Goal: Task Accomplishment & Management: Use online tool/utility

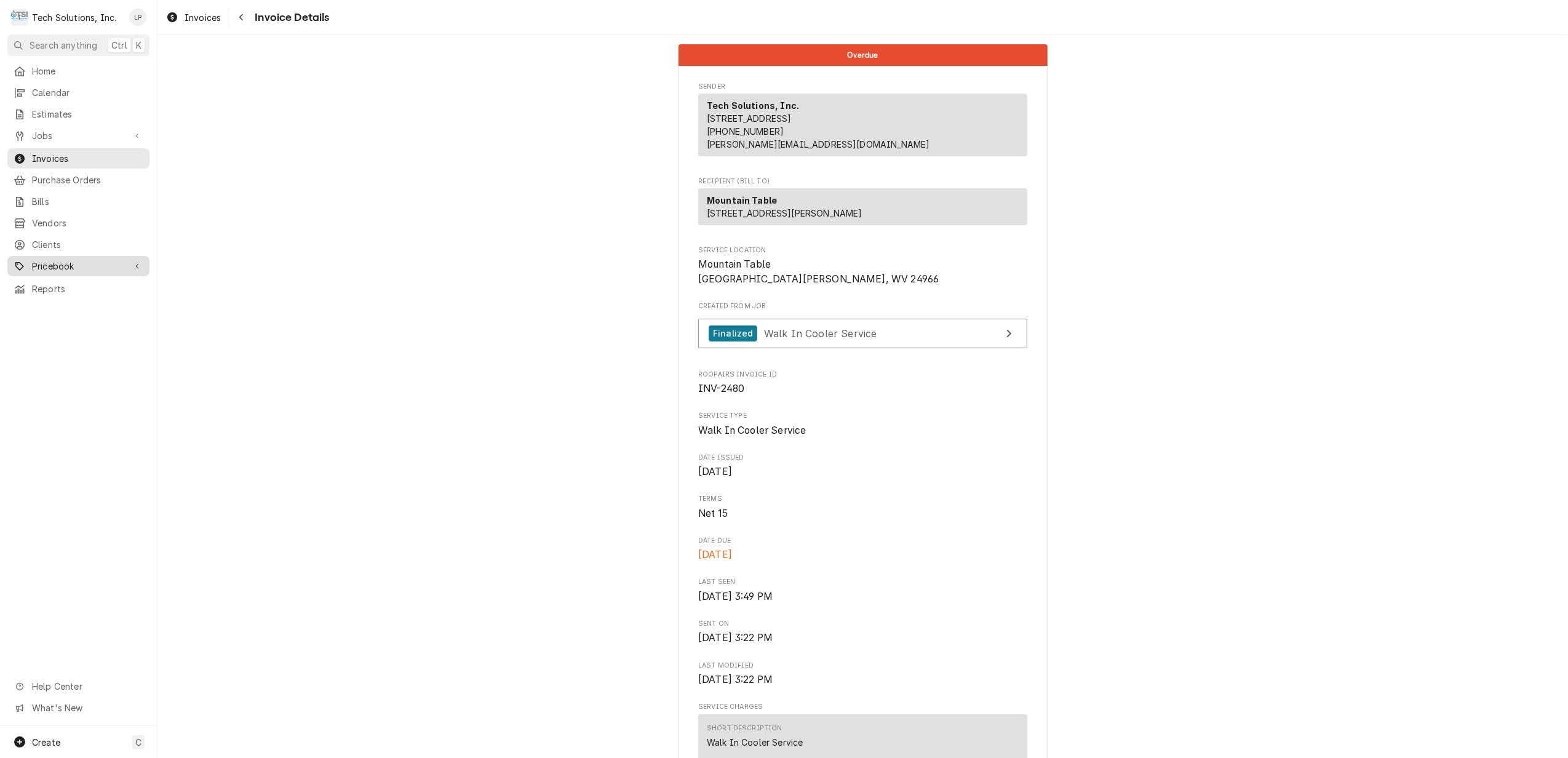
click at [62, 266] on link "Pricebook" at bounding box center [78, 266] width 142 height 20
click at [73, 325] on span "Miscellaneous" at bounding box center [88, 331] width 112 height 13
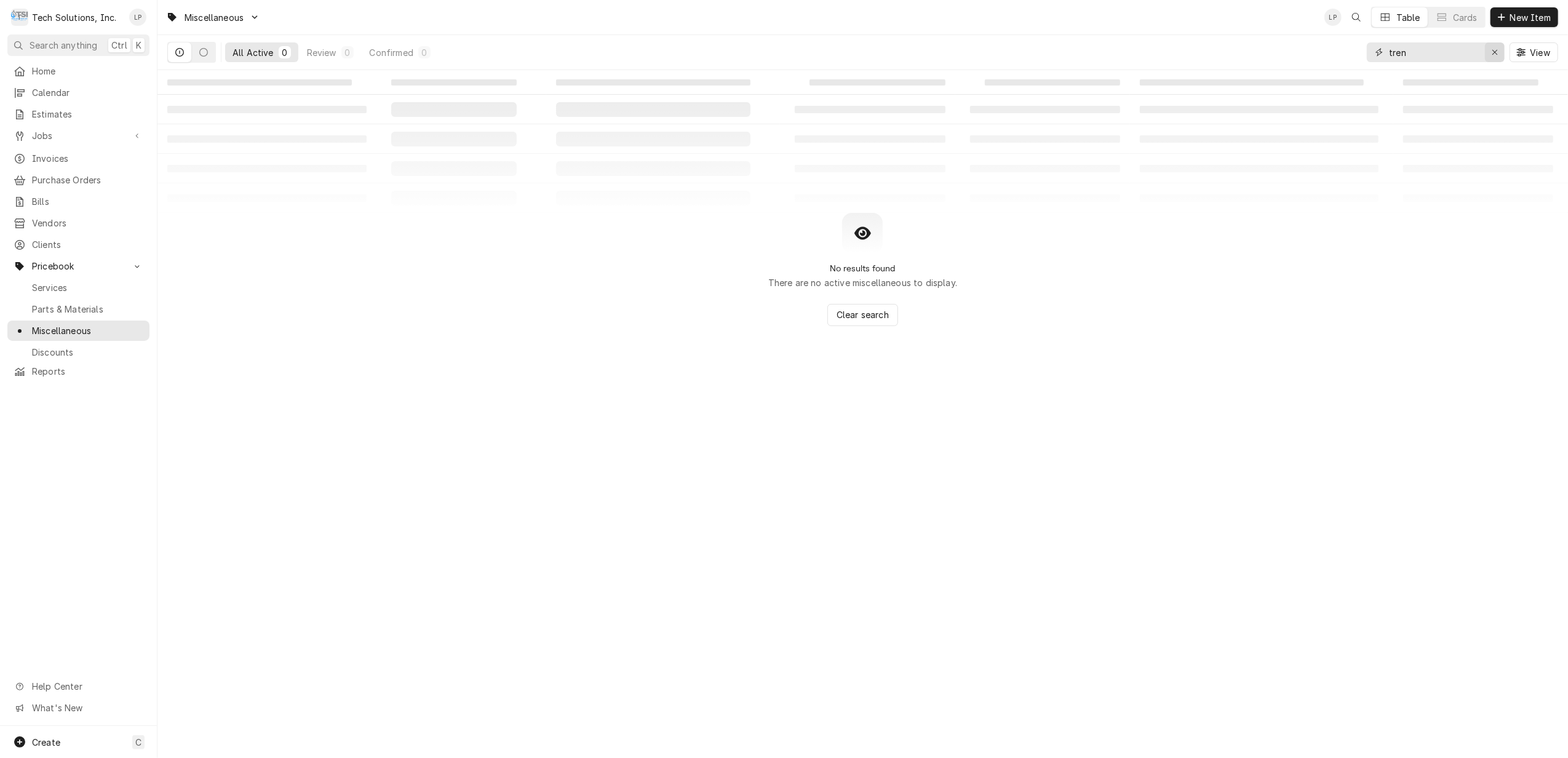
click at [1493, 53] on icon "Erase input" at bounding box center [1494, 52] width 5 height 5
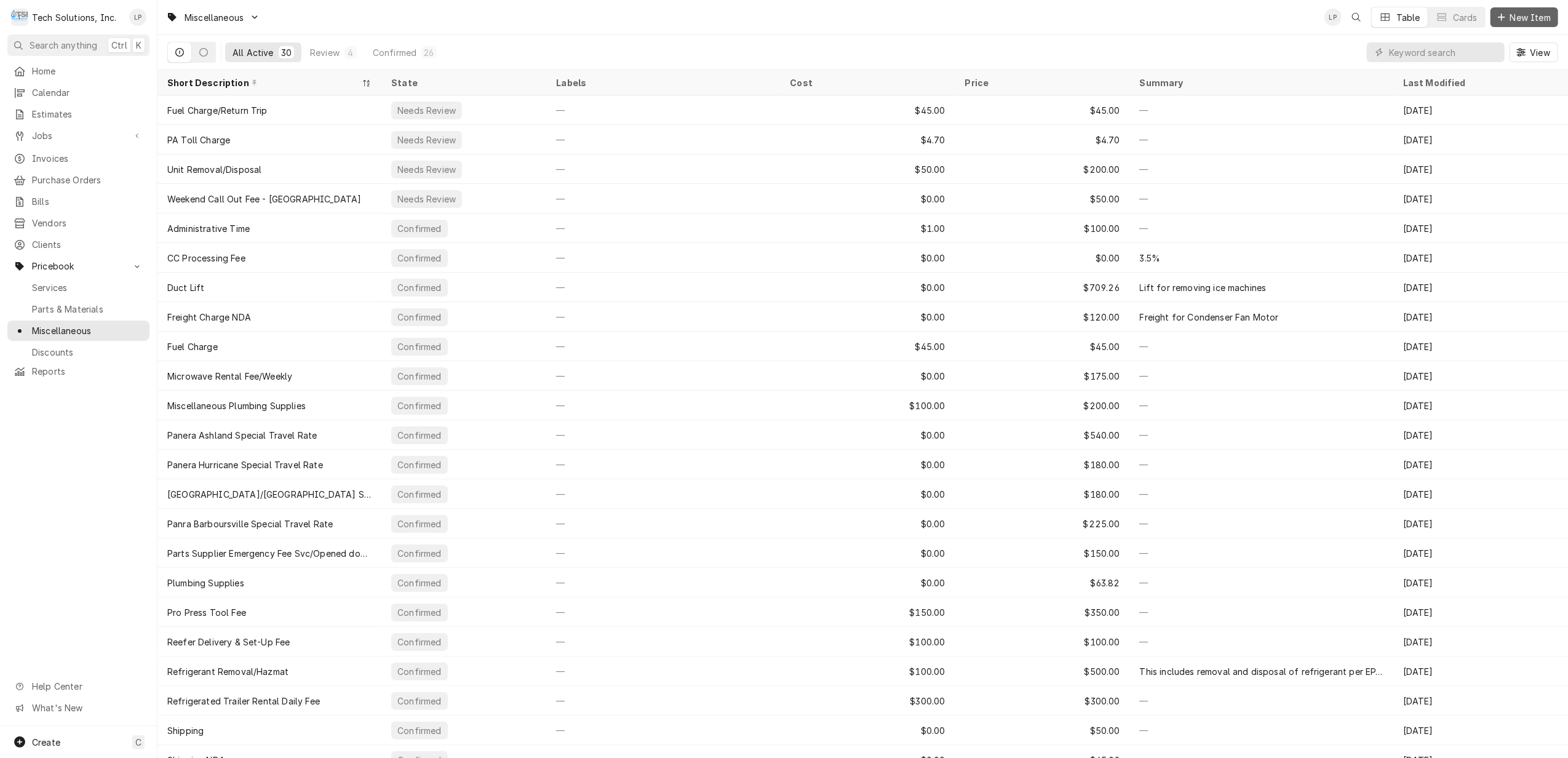
click at [1524, 17] on span "New Item" at bounding box center [1531, 17] width 46 height 13
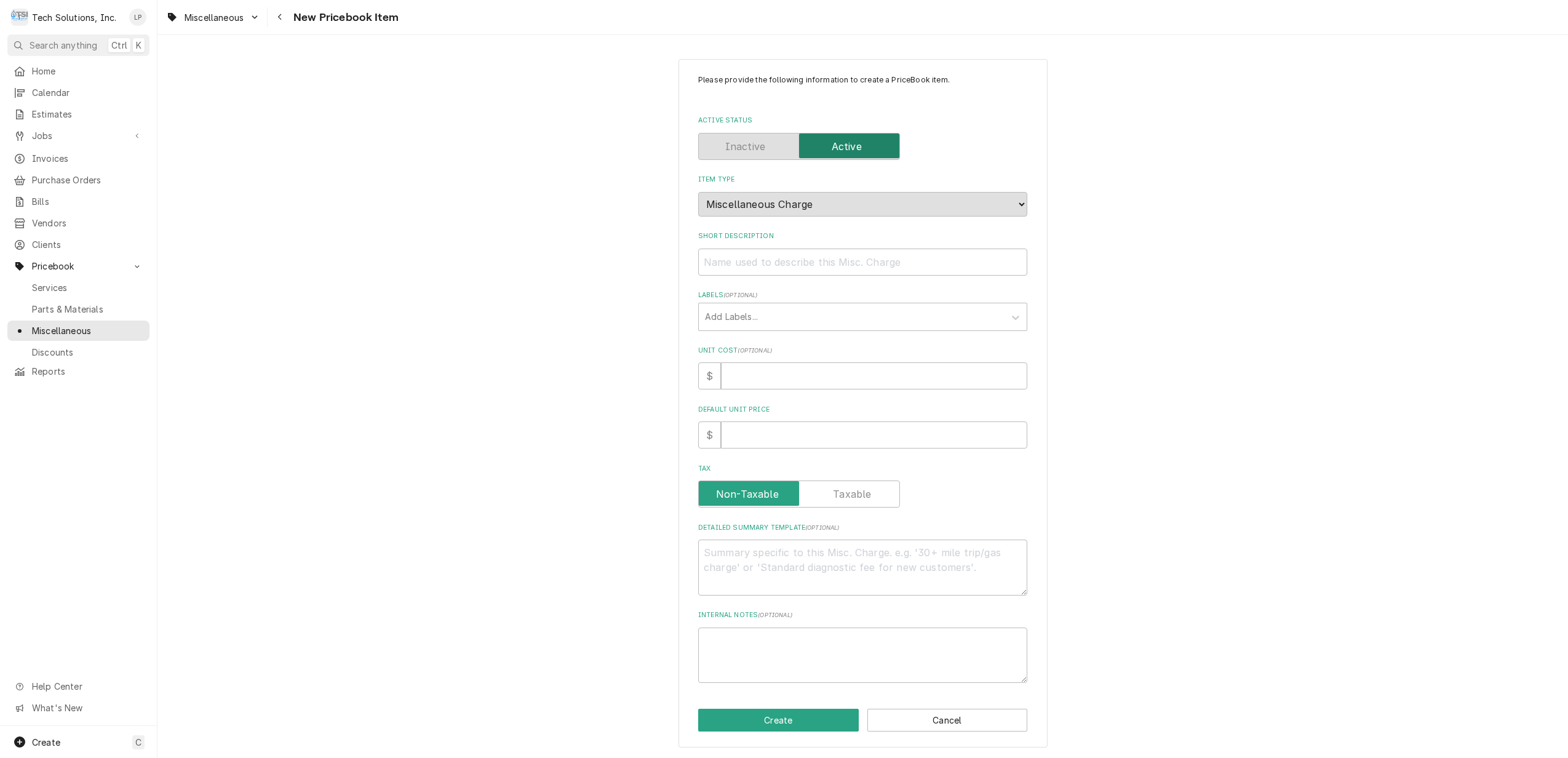
type textarea "x"
click at [924, 264] on input "Short Description" at bounding box center [863, 262] width 329 height 27
type input "F"
type textarea "x"
type input "Fl"
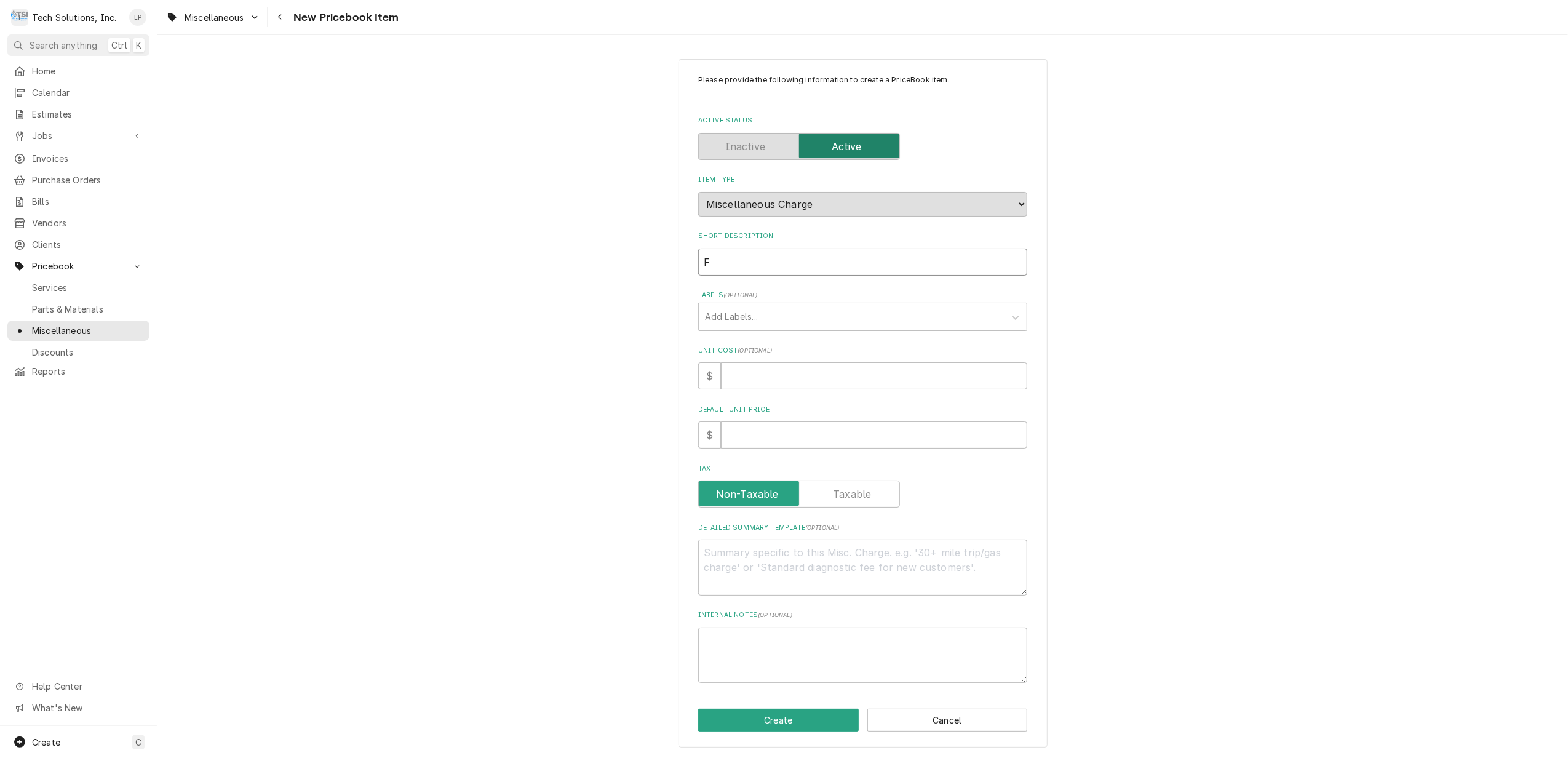
type textarea "x"
type input "Fly"
type textarea "x"
type input "Flyn"
type textarea "x"
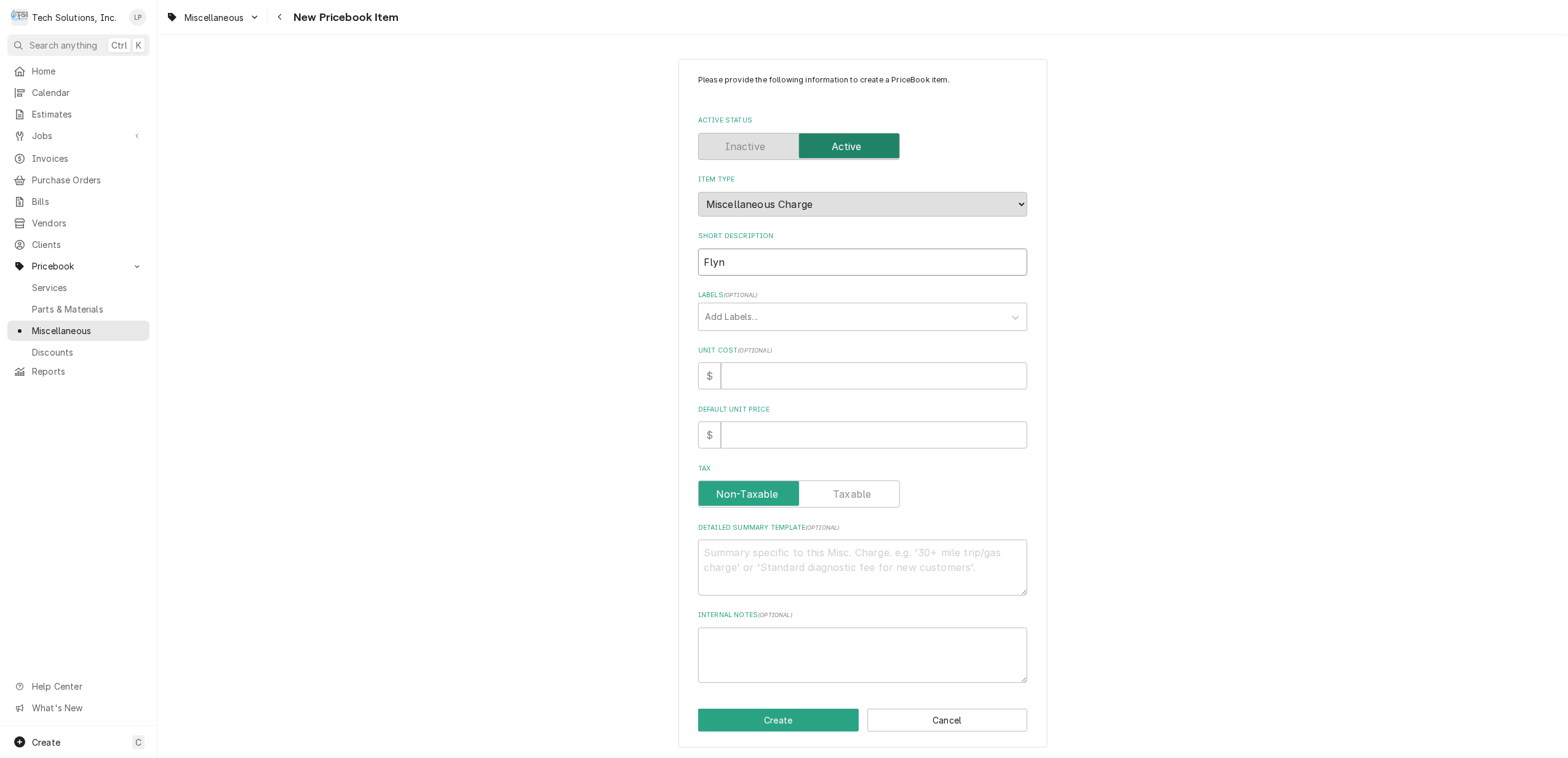
type input "Fly"
type textarea "x"
type input "Fl"
type textarea "x"
type input "F"
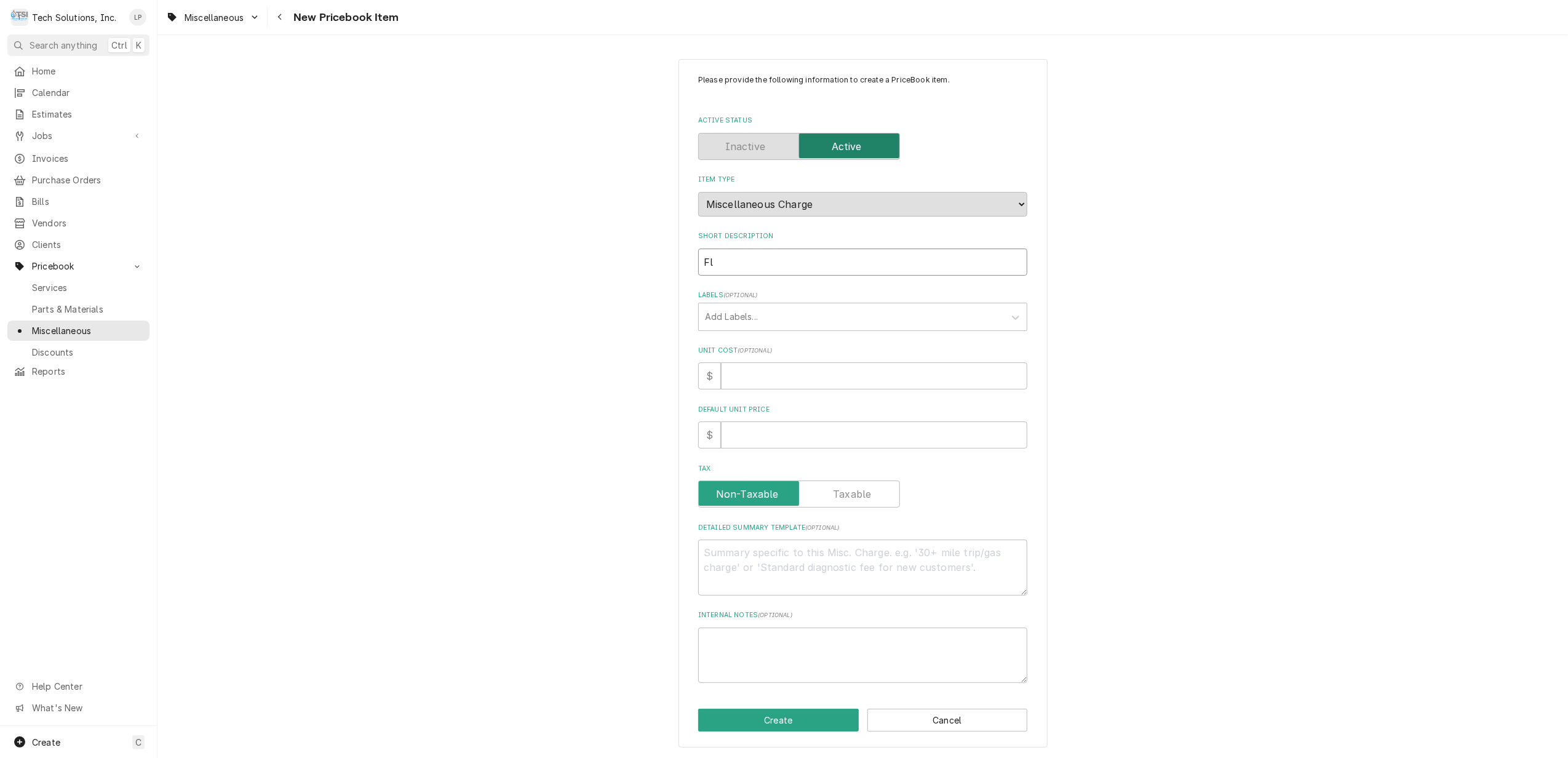
type textarea "x"
type input "C"
type textarea "x"
type input "Cr"
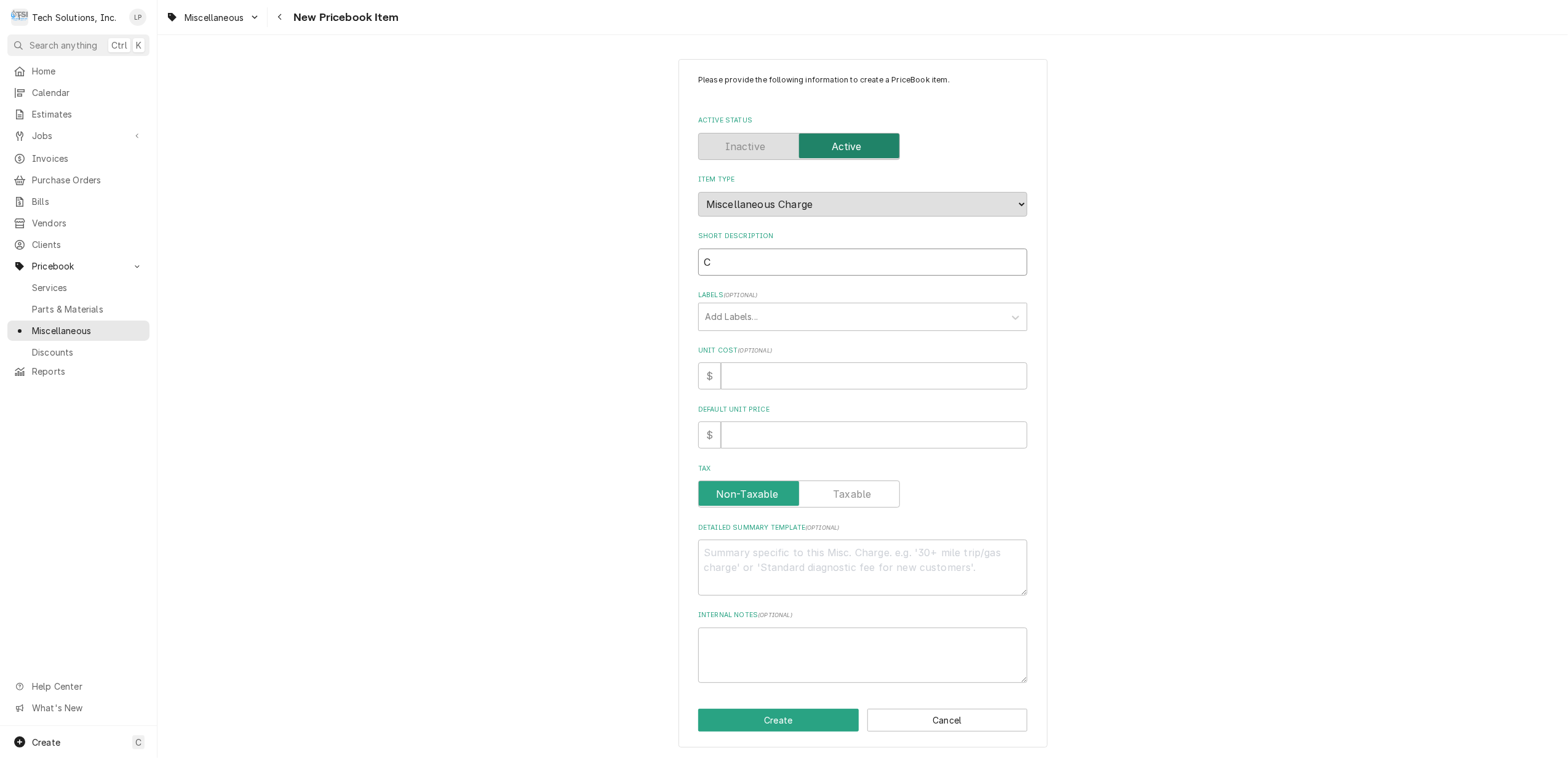
type textarea "x"
type input "Cre"
type textarea "x"
type input "Cred"
type textarea "x"
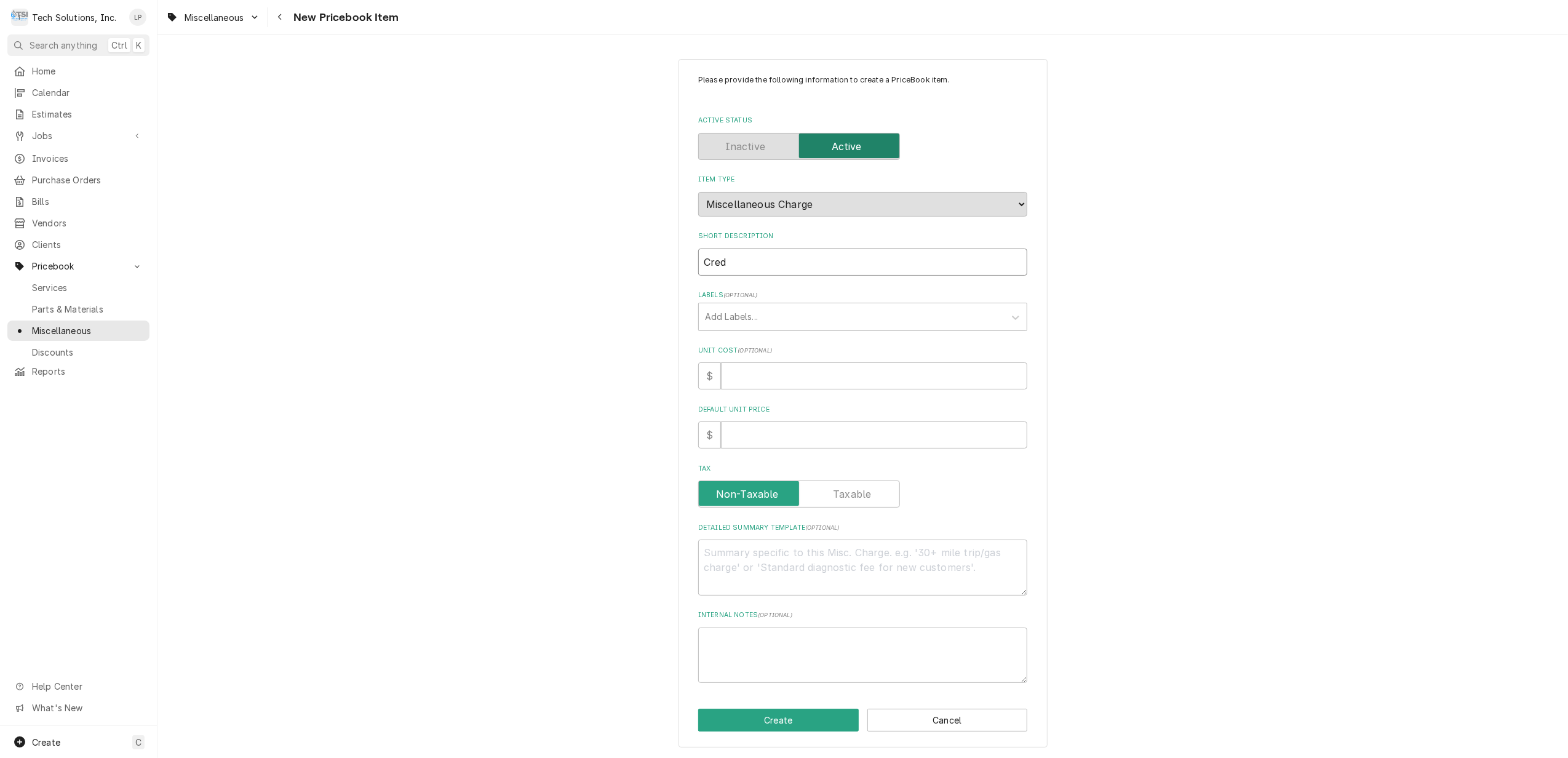
type input "Credi"
type textarea "x"
type input "Credit"
type textarea "x"
type input "Credit"
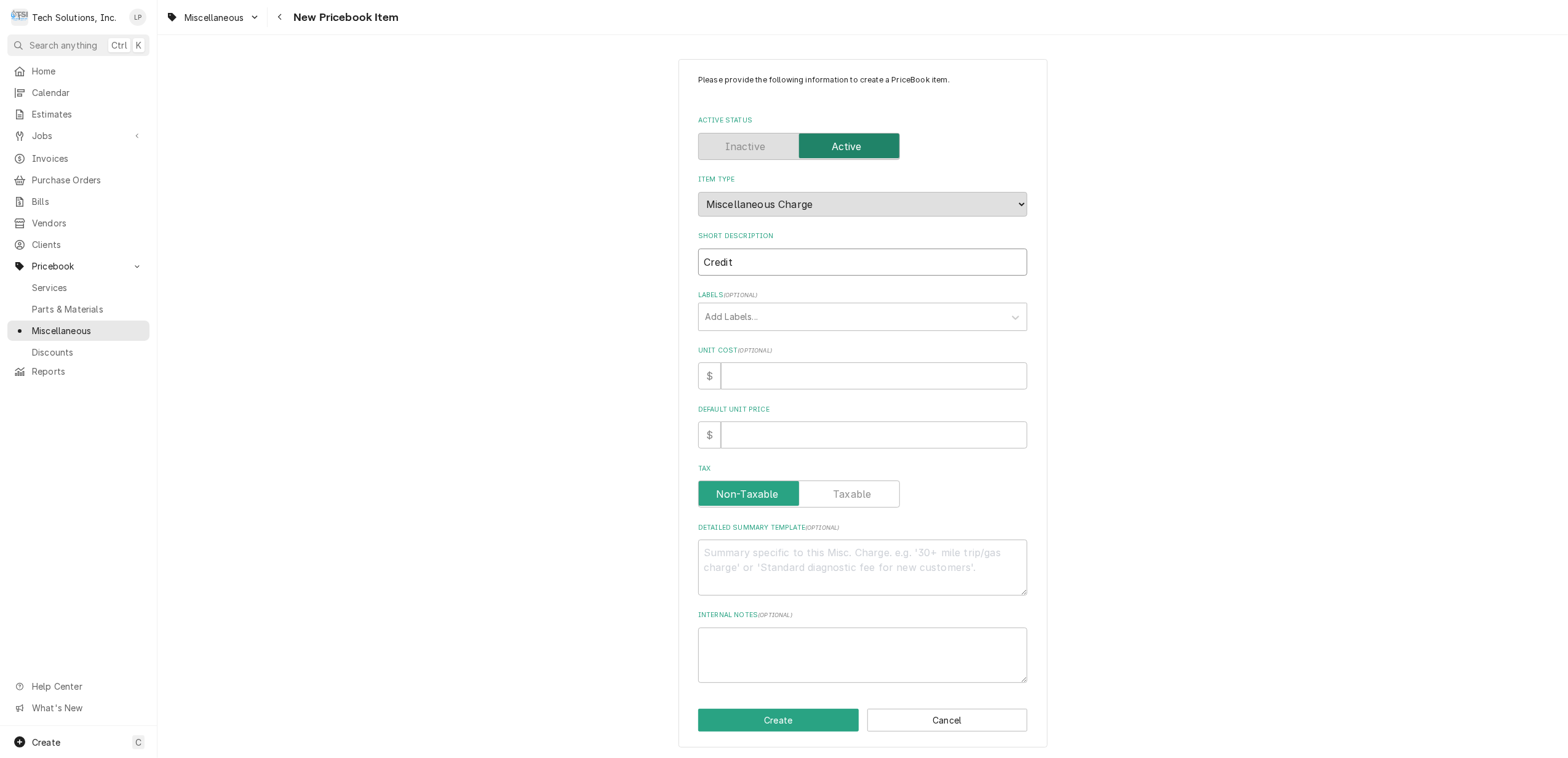
type textarea "x"
type input "Credit C"
type textarea "x"
type input "Credit Ca"
type textarea "x"
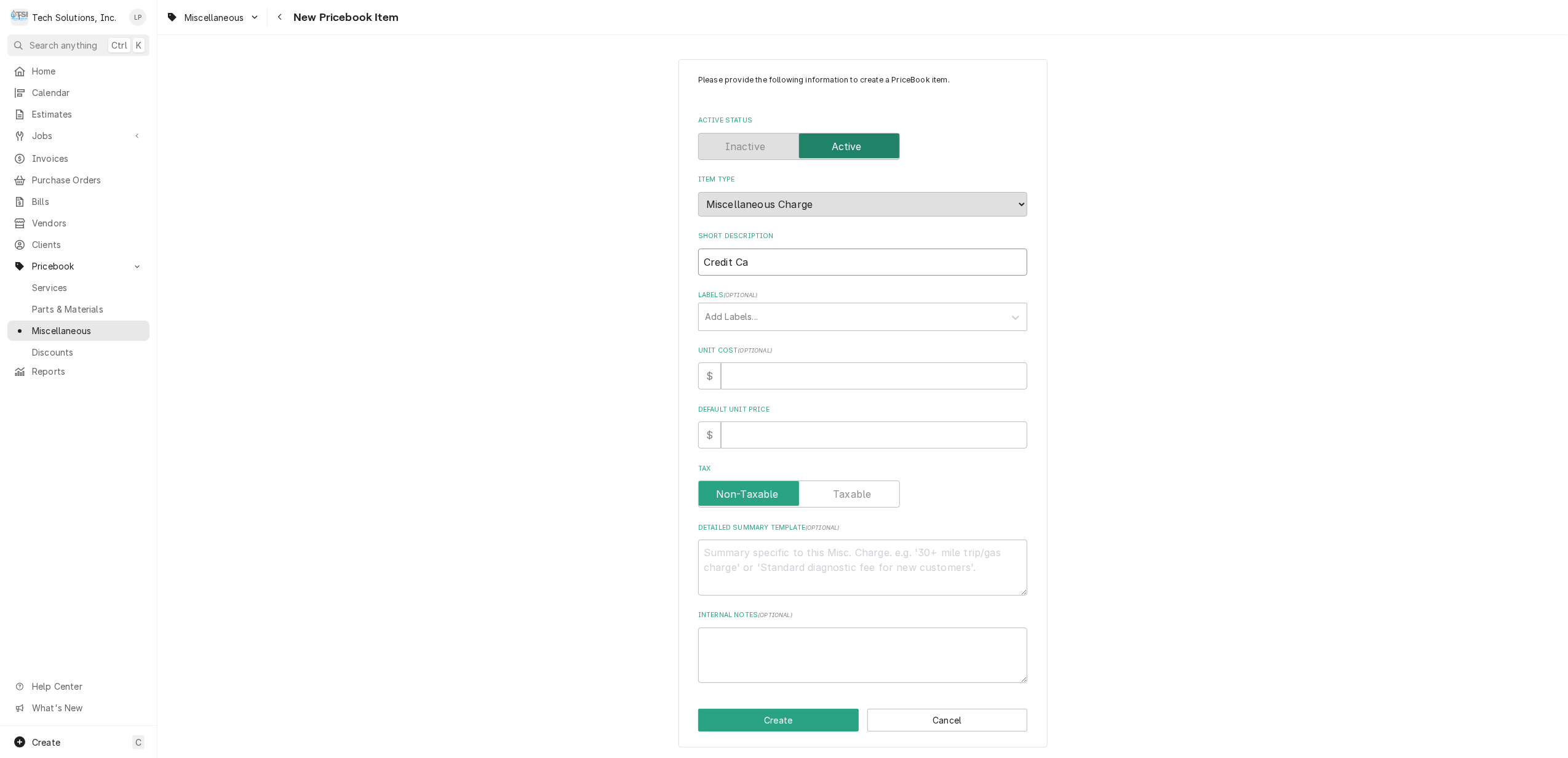
type input "Credit Car"
type textarea "x"
type input "Credit Card"
type textarea "x"
type input "Credit Card"
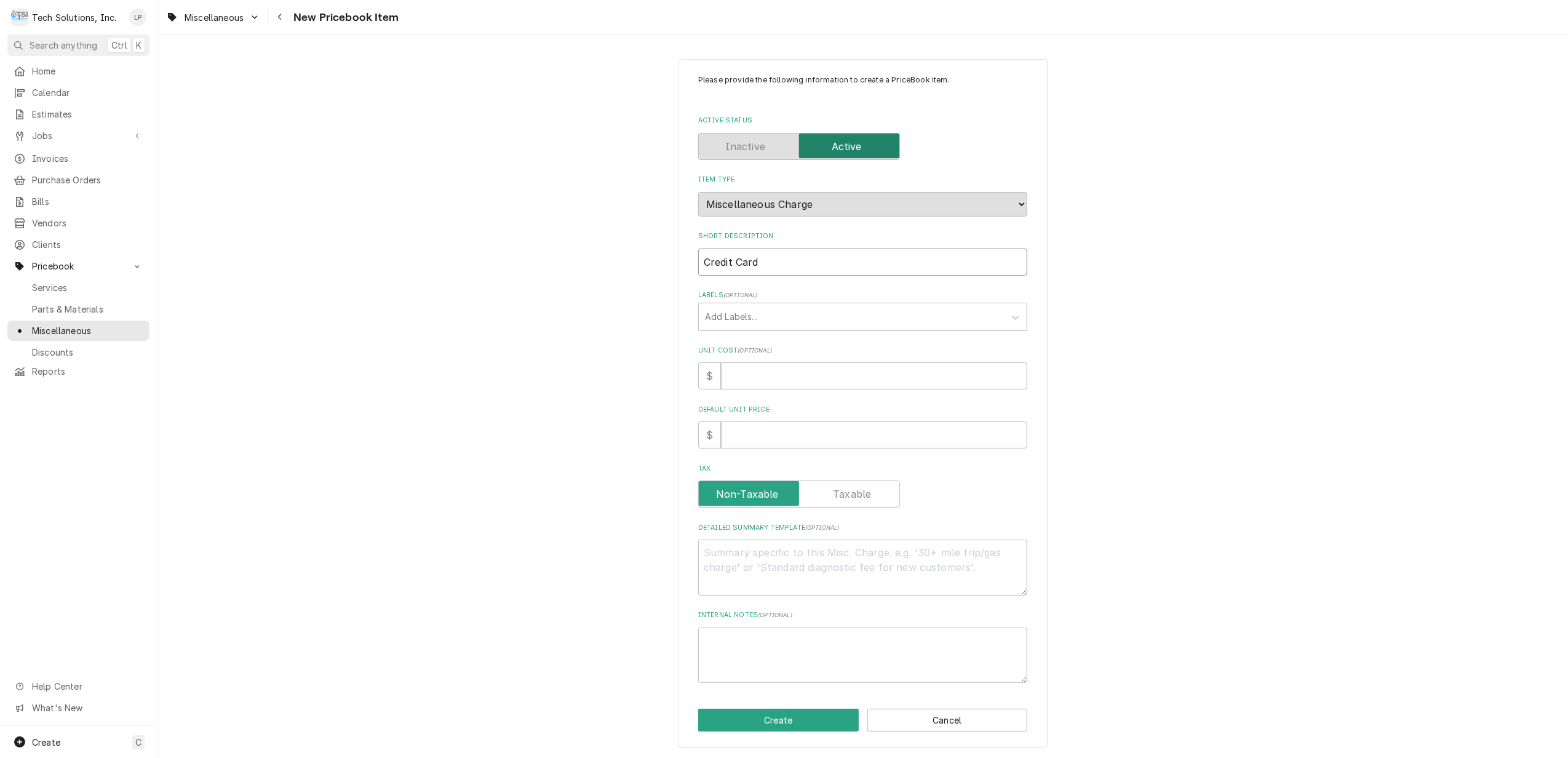
type textarea "x"
type input "Credit Card F"
type textarea "x"
type input "Credit Card Fe"
type textarea "x"
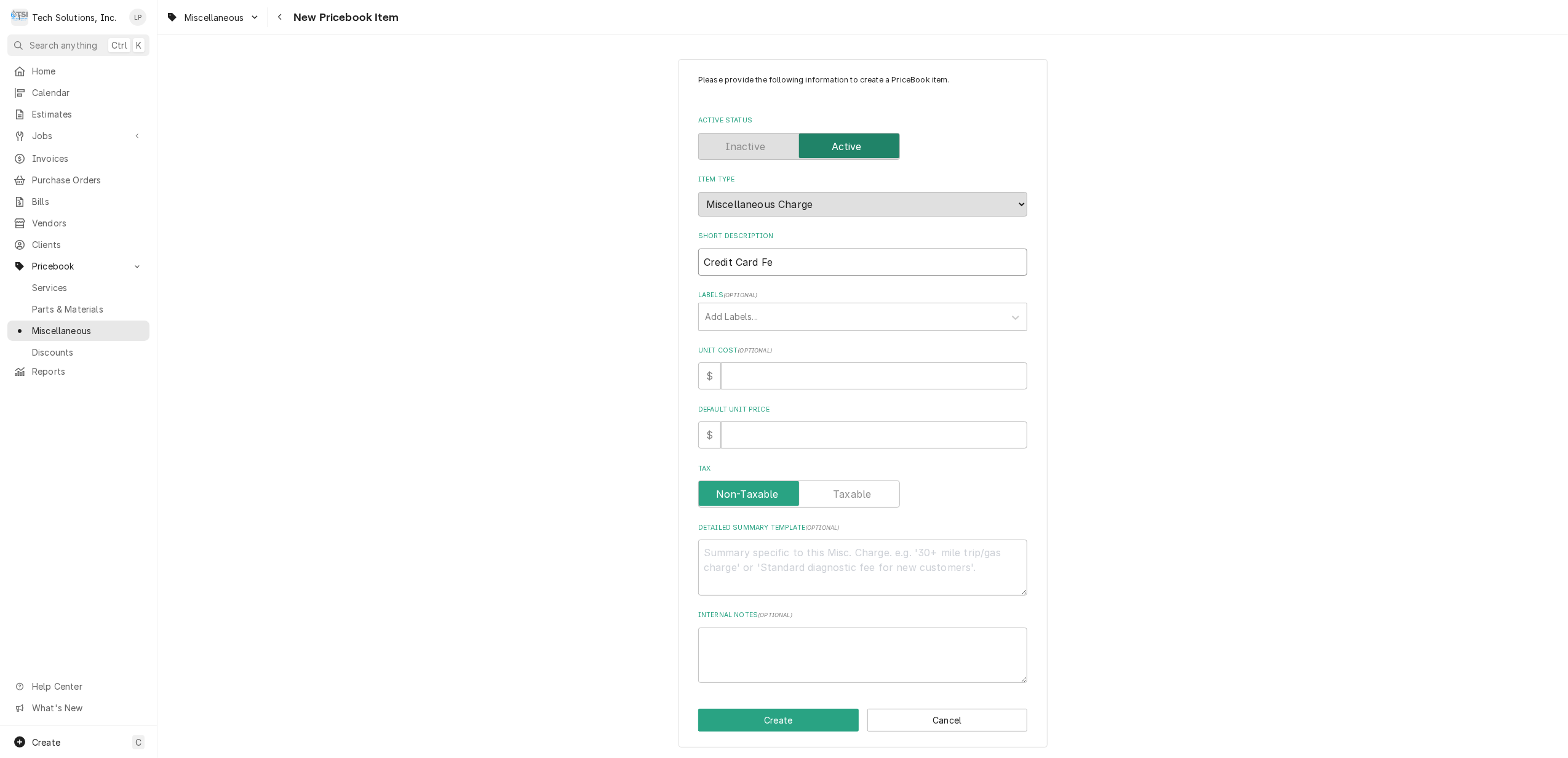
type input "Credit Card Fee"
type textarea "x"
click at [948, 285] on div "Please provide the following information to create a PriceBook item. Active Sta…" at bounding box center [863, 379] width 329 height 609
click at [905, 319] on div "Labels" at bounding box center [851, 317] width 293 height 22
click at [854, 259] on input "Credit Card Fee" at bounding box center [863, 262] width 329 height 27
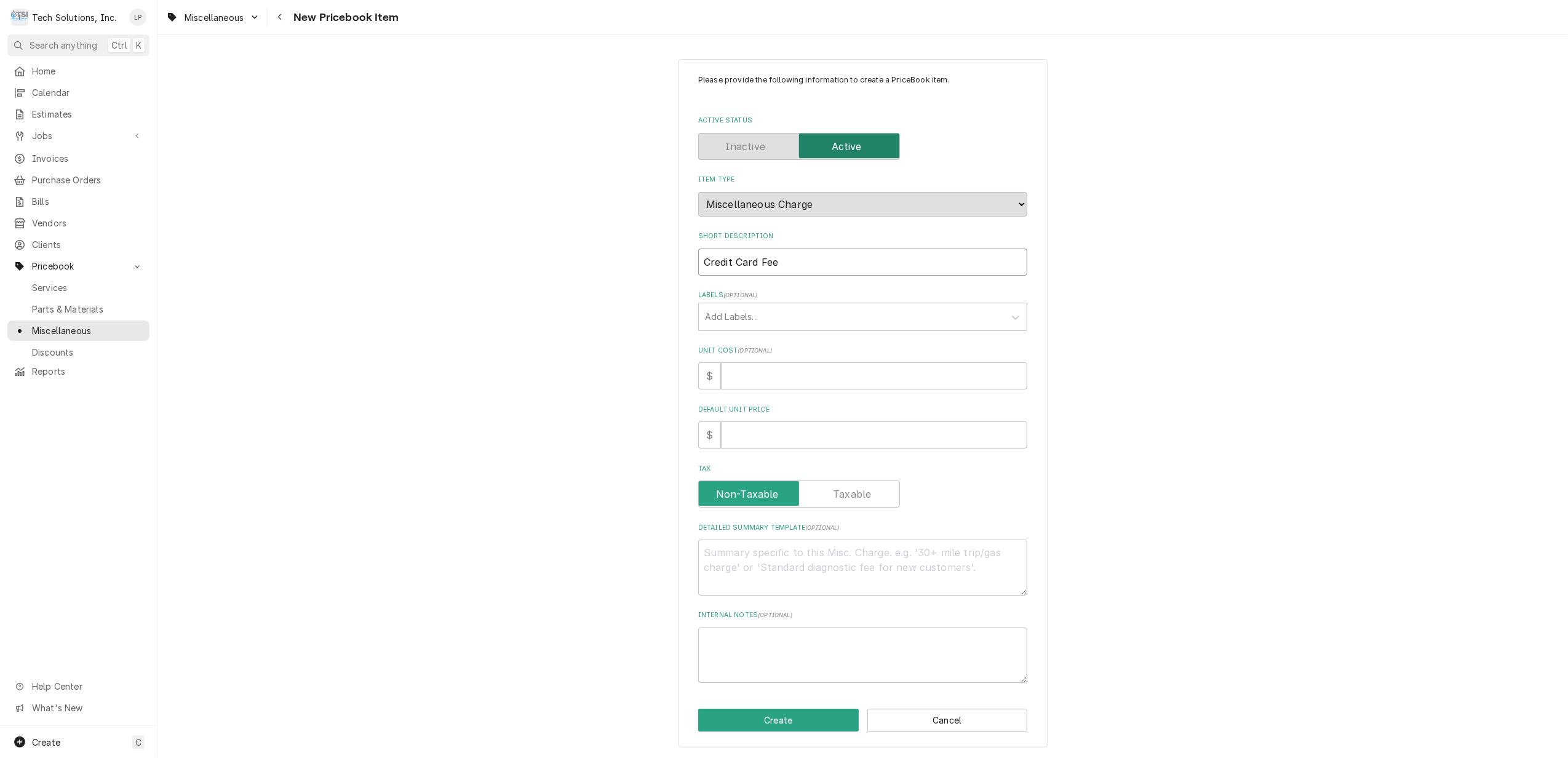
type input "Credit Card Fee"
type textarea "x"
type input "Credit Card Fee Q"
type textarea "x"
type input "Credit Card Fee QB"
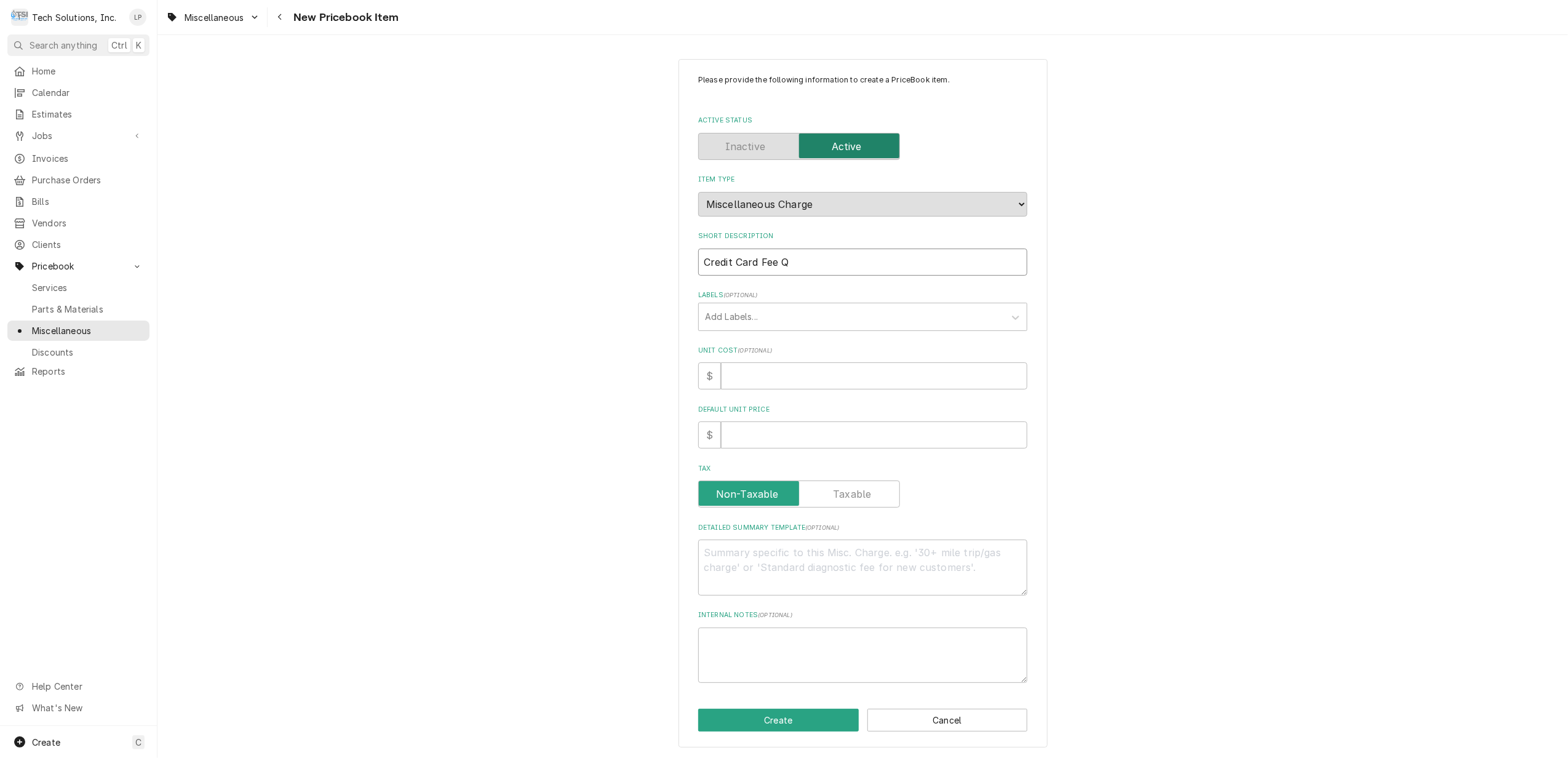
type textarea "x"
type input "Credit Card Fee QB)"
type textarea "x"
type input "Credit Card Fee QB"
type textarea "x"
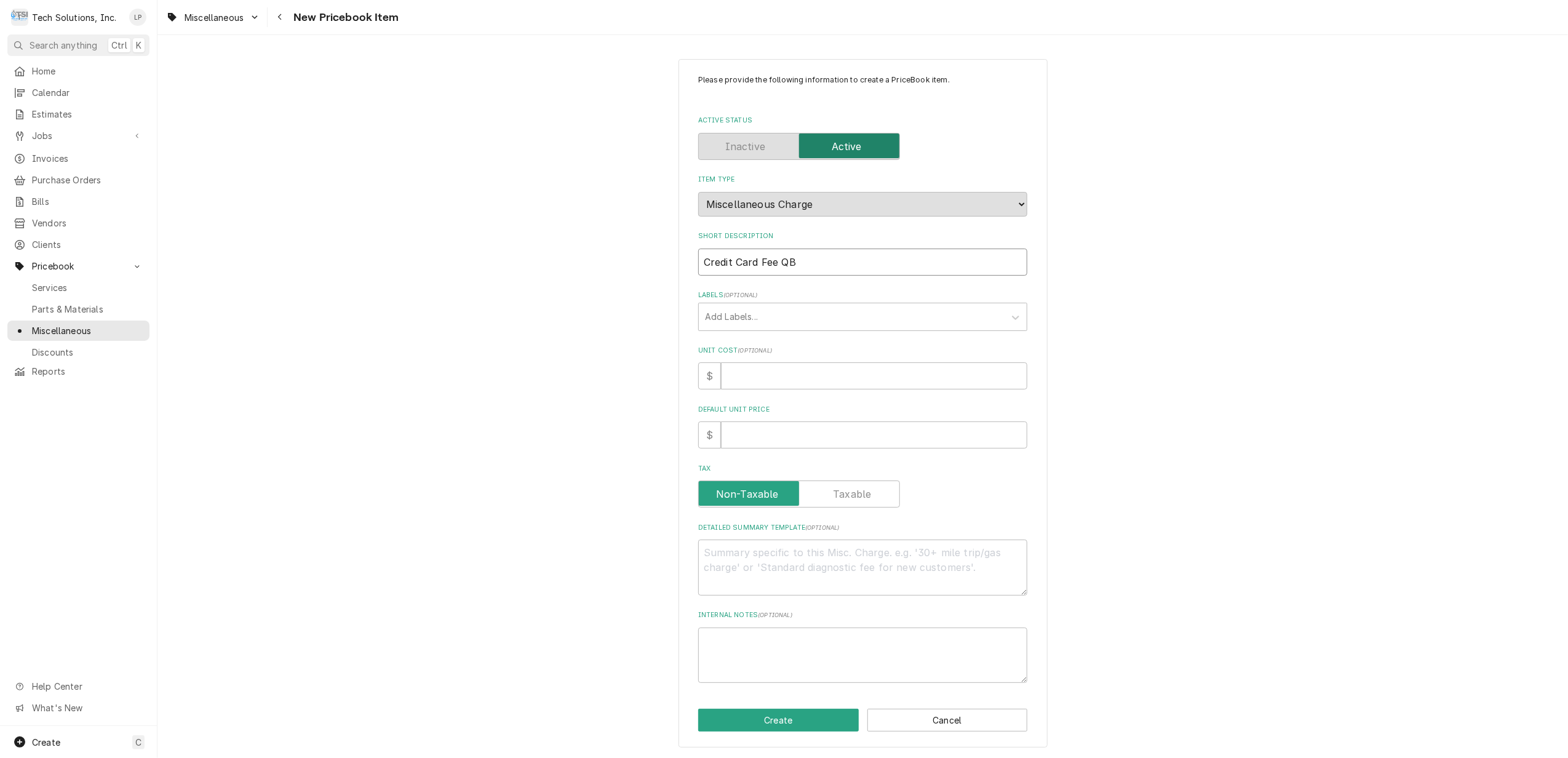
type input "Credit Card Fee QBO"
type textarea "x"
type input "Credit Card Fee QB"
type textarea "x"
type input "Credit Card Fee Q"
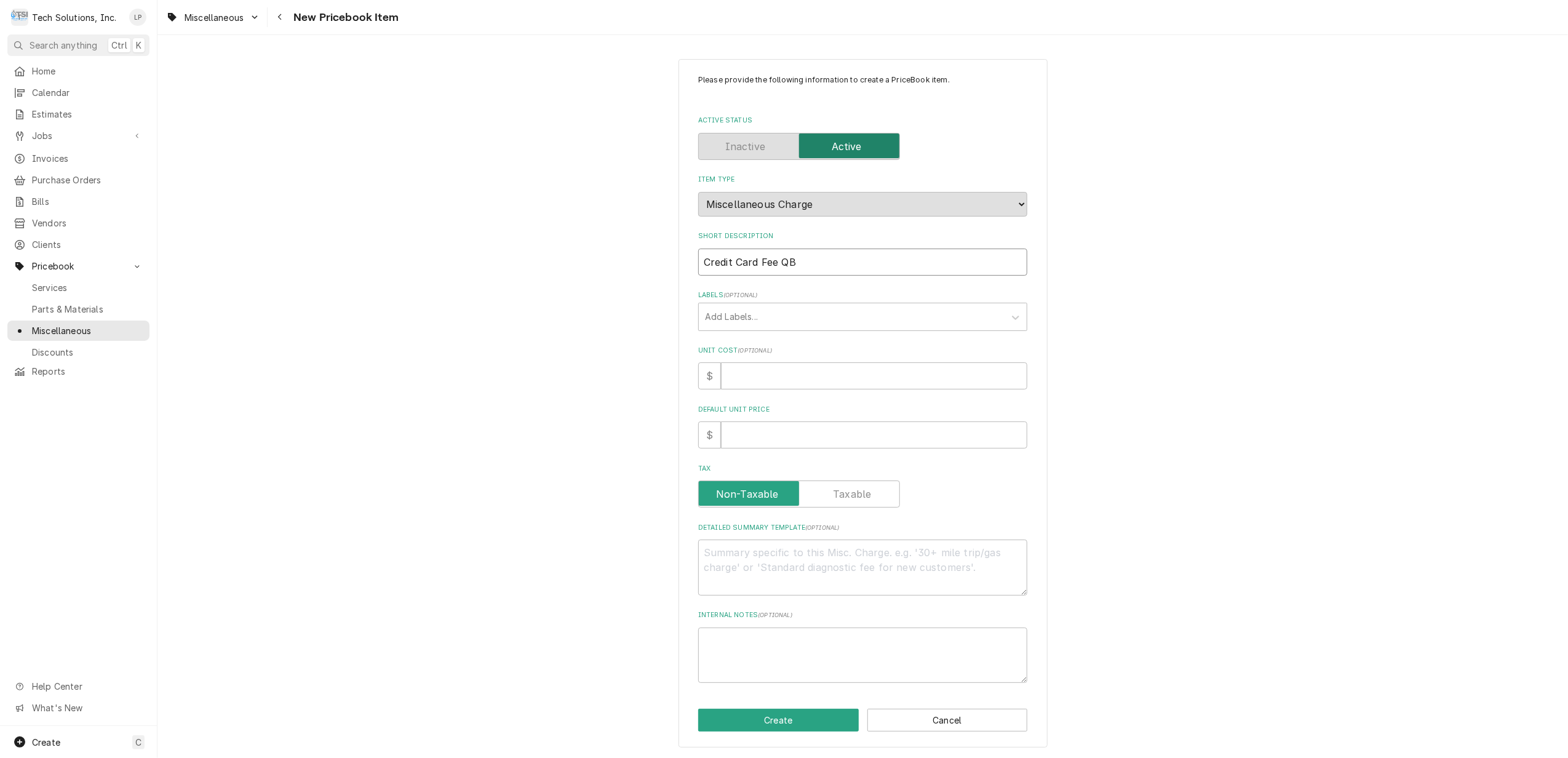
type textarea "x"
type input "Credit Card Fee"
type textarea "x"
type input "Credit Card Fee"
click at [813, 321] on div "Labels" at bounding box center [851, 317] width 293 height 22
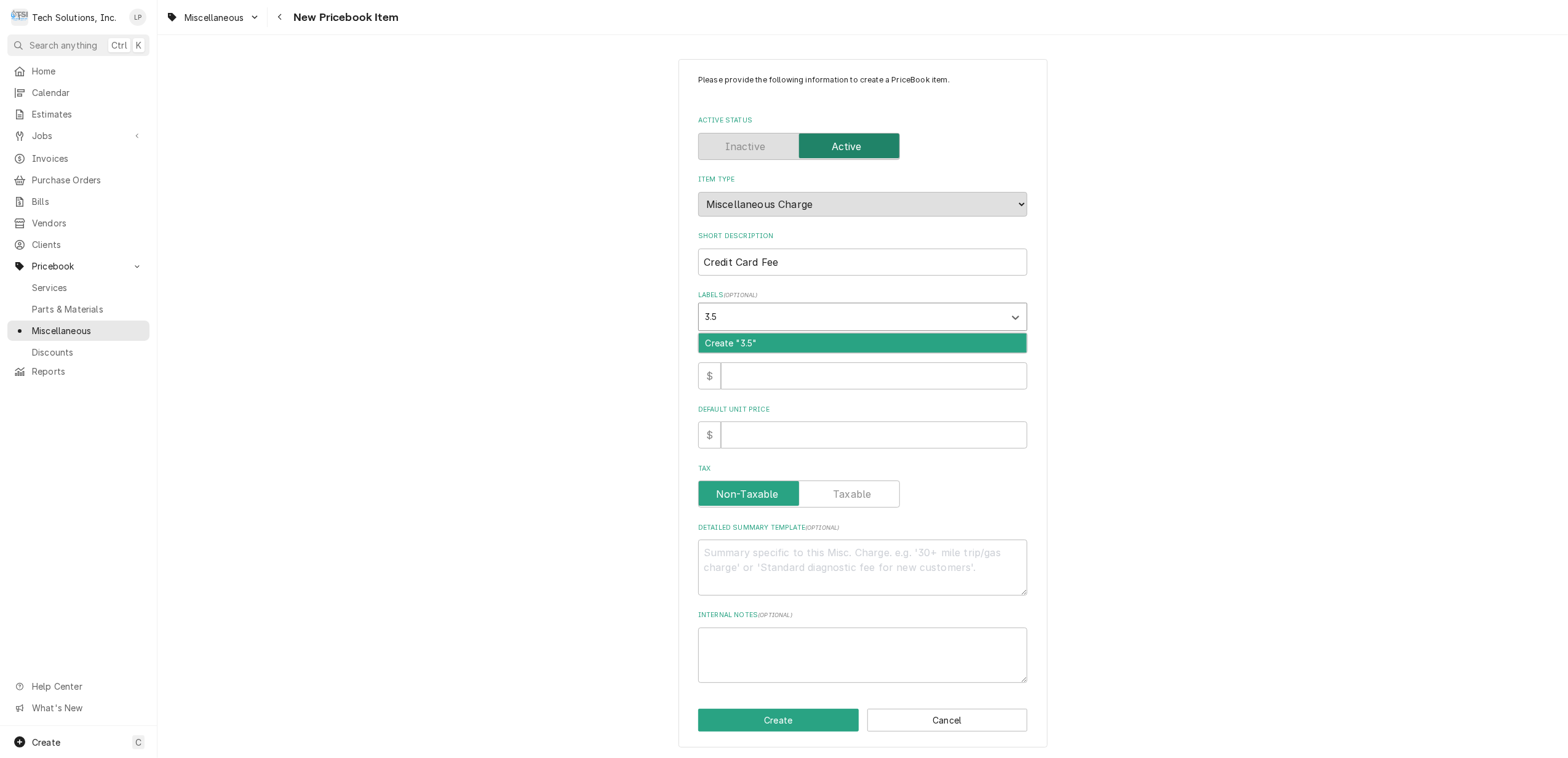
type input "3.5%"
click at [810, 350] on div "Create "3.5%"" at bounding box center [862, 343] width 327 height 19
type textarea "x"
click at [886, 436] on input "Default Unit Price" at bounding box center [873, 434] width 306 height 27
type input "0"
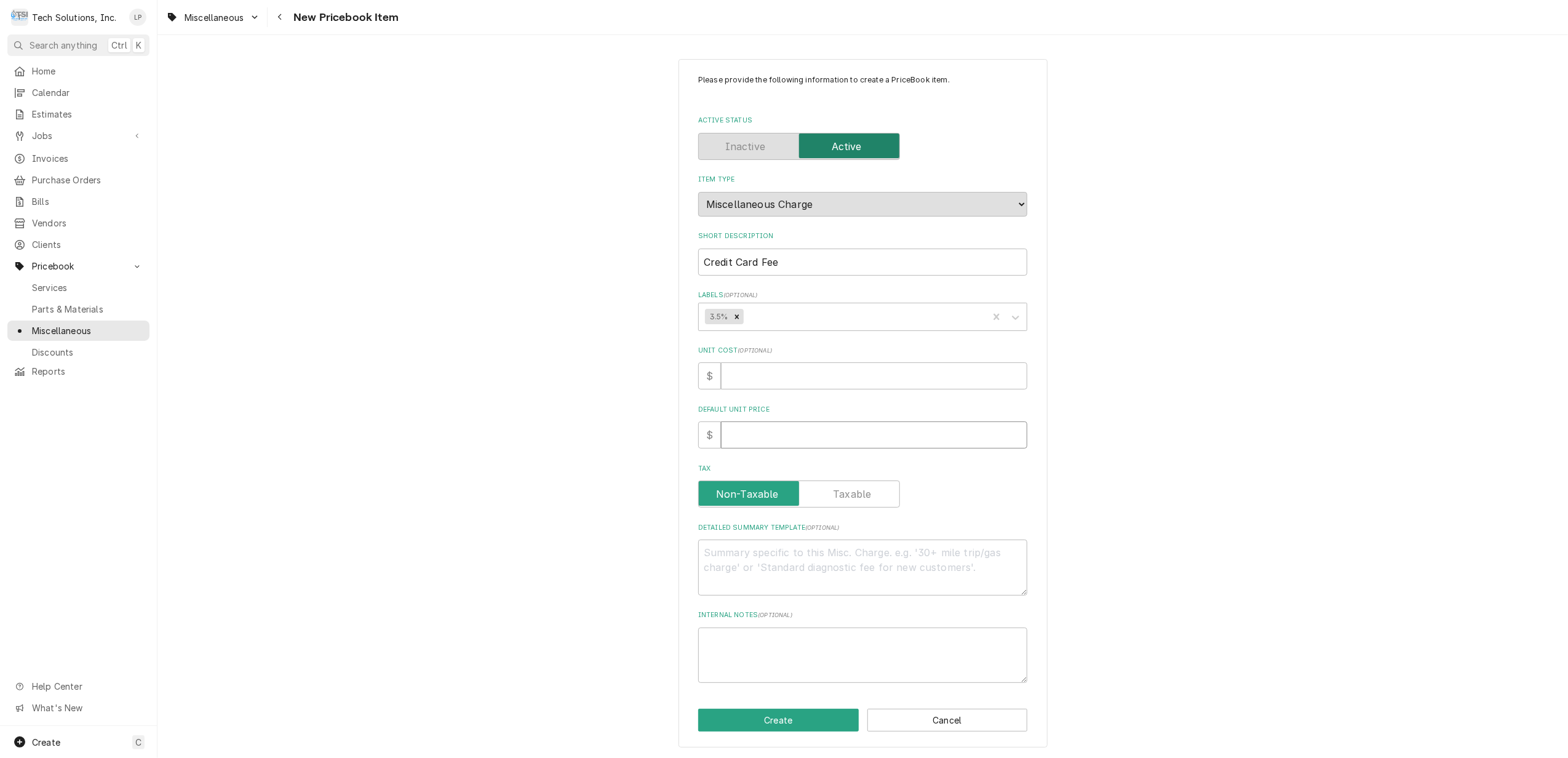
type textarea "x"
type input "0.0"
type textarea "x"
type input "0.00"
type textarea "x"
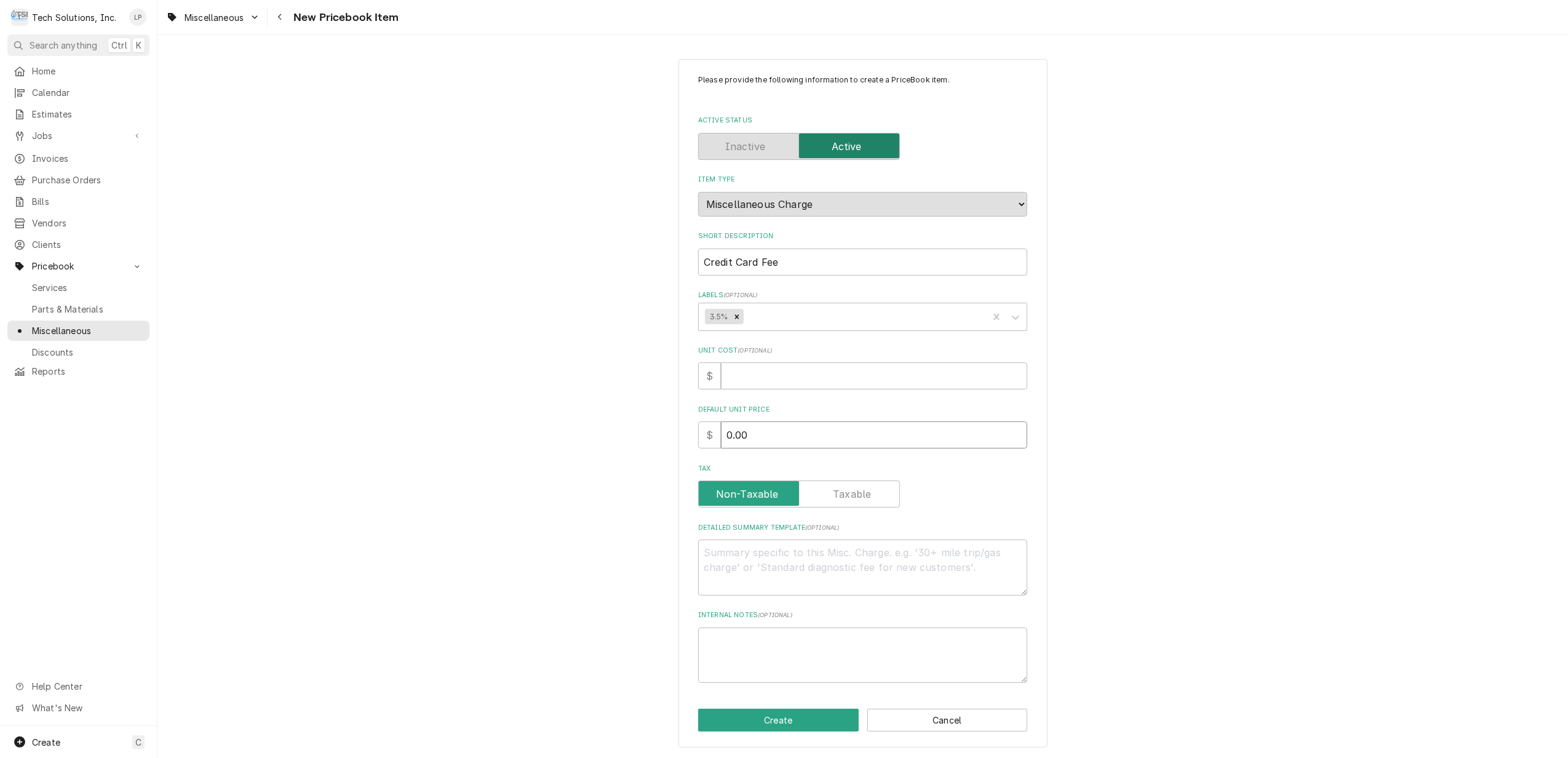
type input "0.00"
click at [958, 485] on div "Tax" at bounding box center [863, 493] width 329 height 27
click at [820, 559] on textarea "Detailed Summary Template ( optional )" at bounding box center [863, 568] width 329 height 56
type textarea "C"
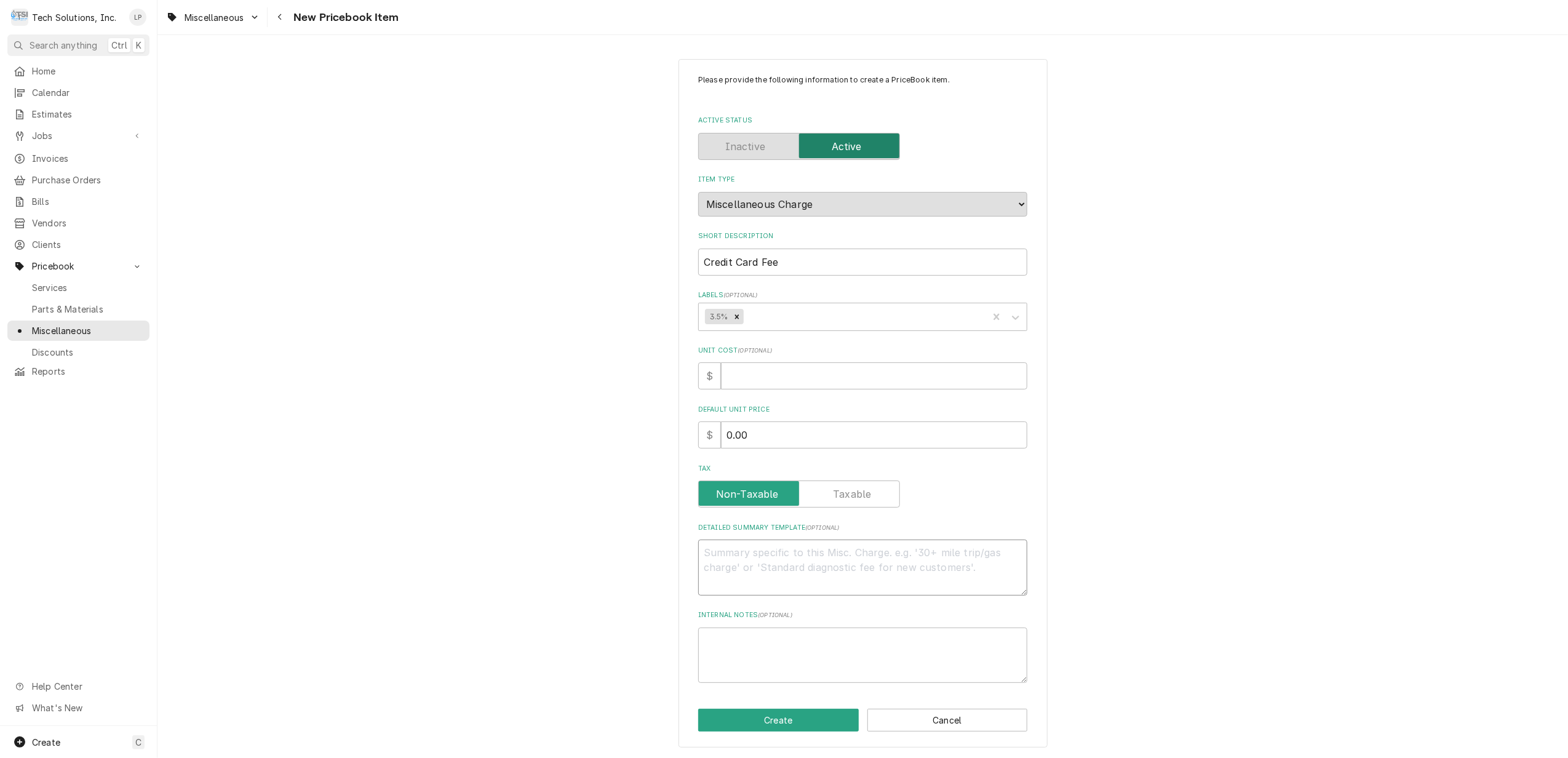
type textarea "x"
type textarea "Cr"
type textarea "x"
type textarea "Cre"
type textarea "x"
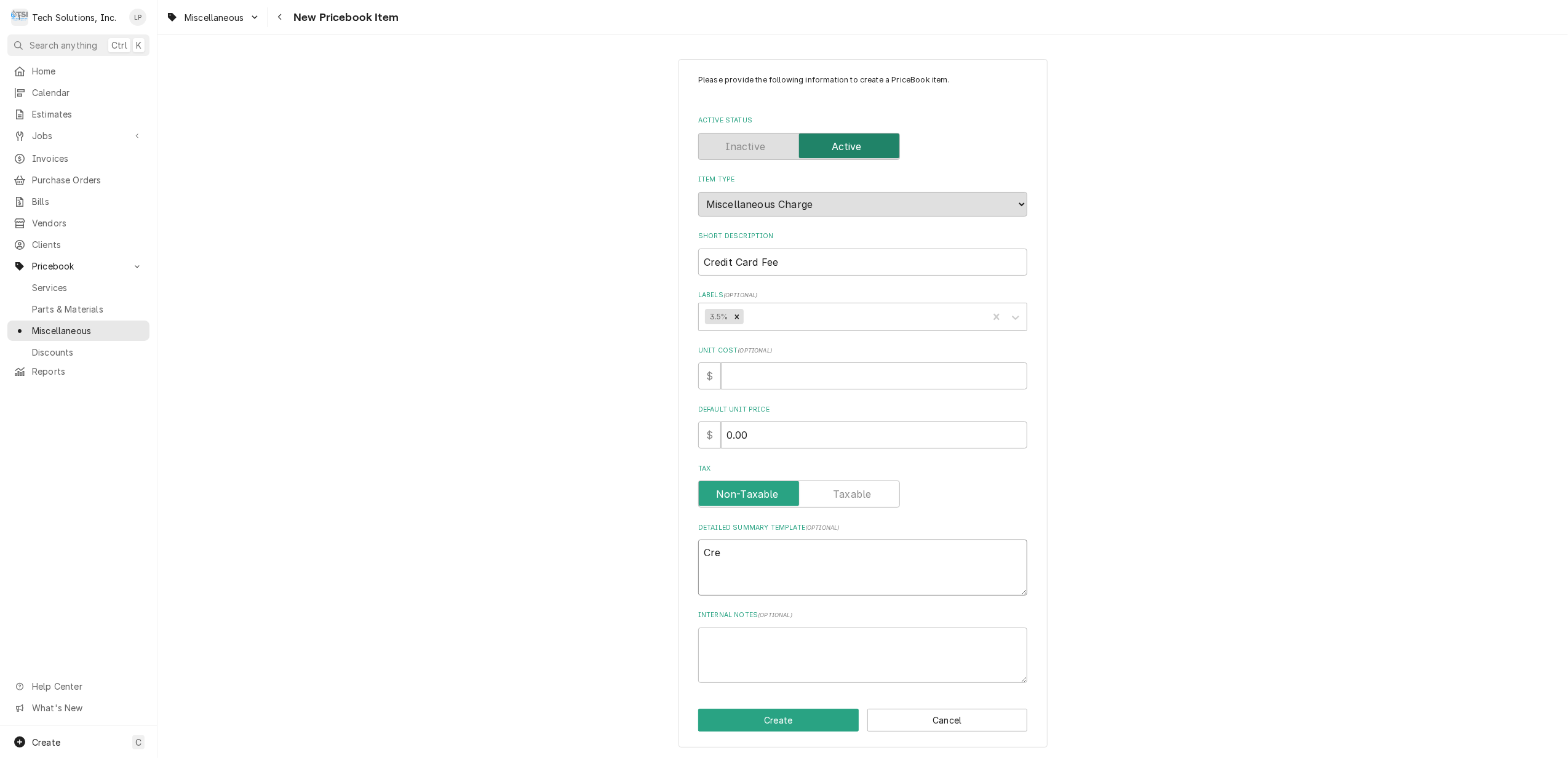
type textarea "Cred"
type textarea "x"
type textarea "Credi"
type textarea "x"
type textarea "Credit"
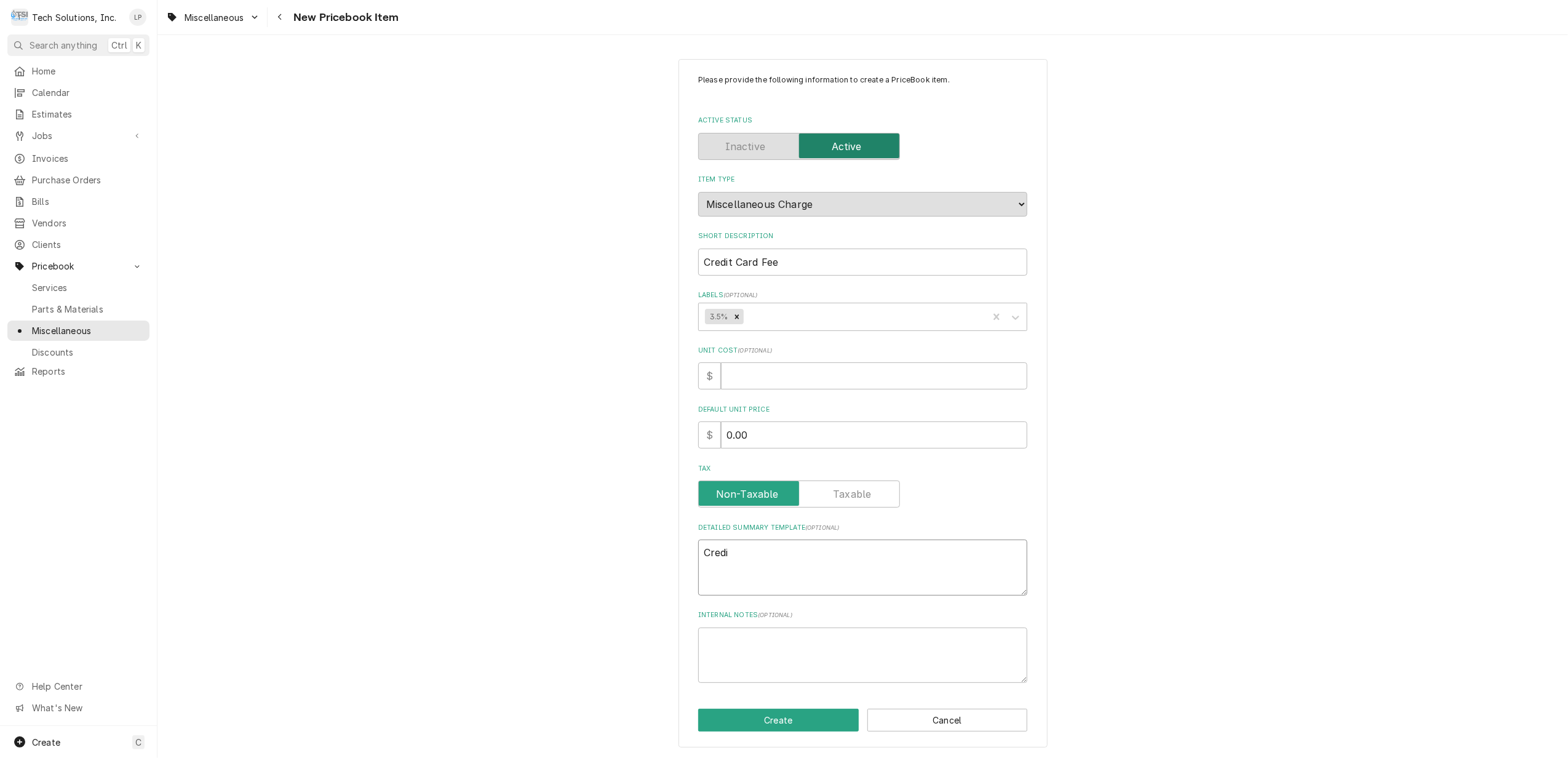
type textarea "x"
type textarea "Credit"
type textarea "x"
type textarea "Credit C"
type textarea "x"
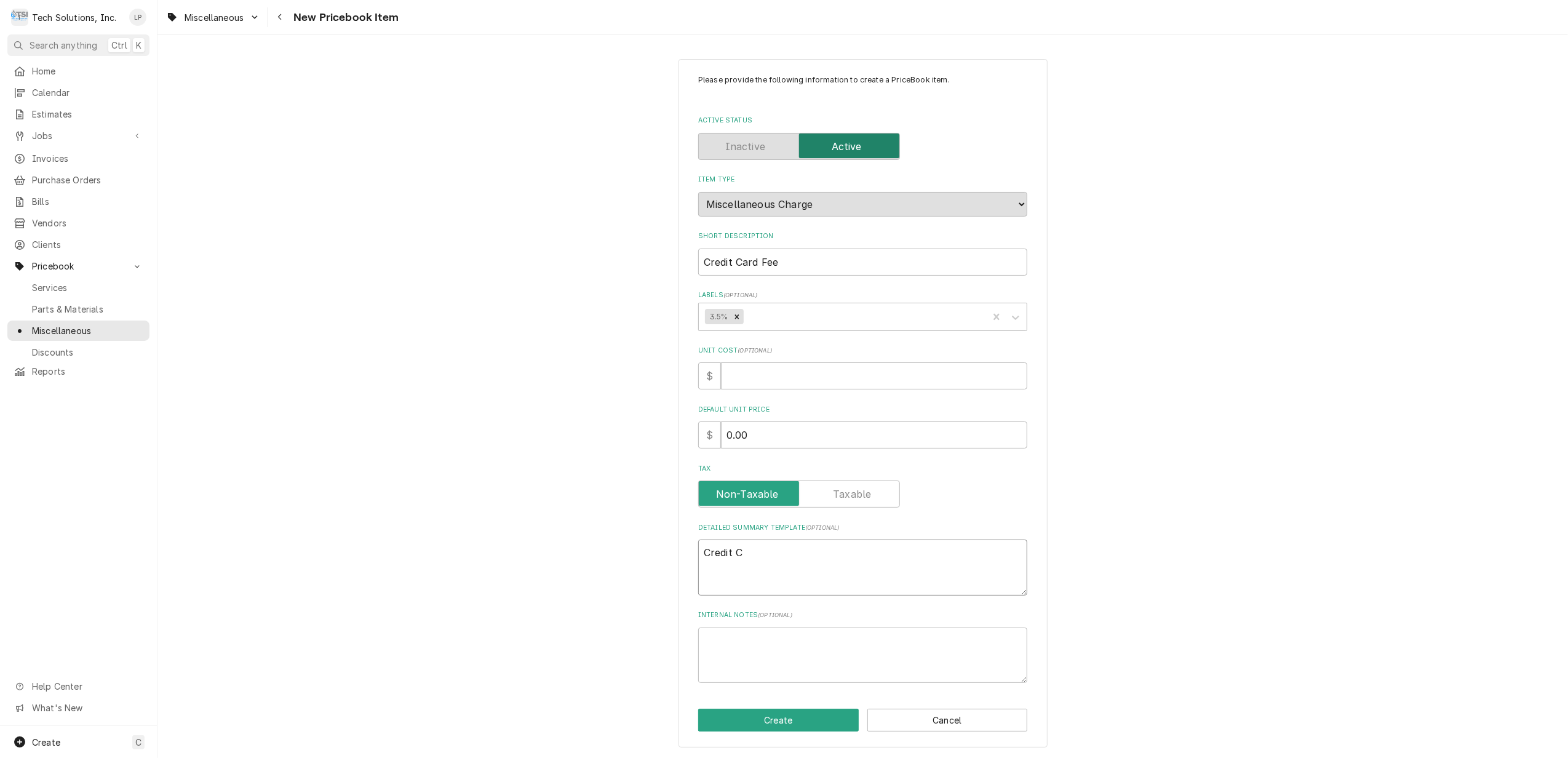
type textarea "Credit Ca"
type textarea "x"
type textarea "Credit Car"
type textarea "x"
type textarea "Credit Card"
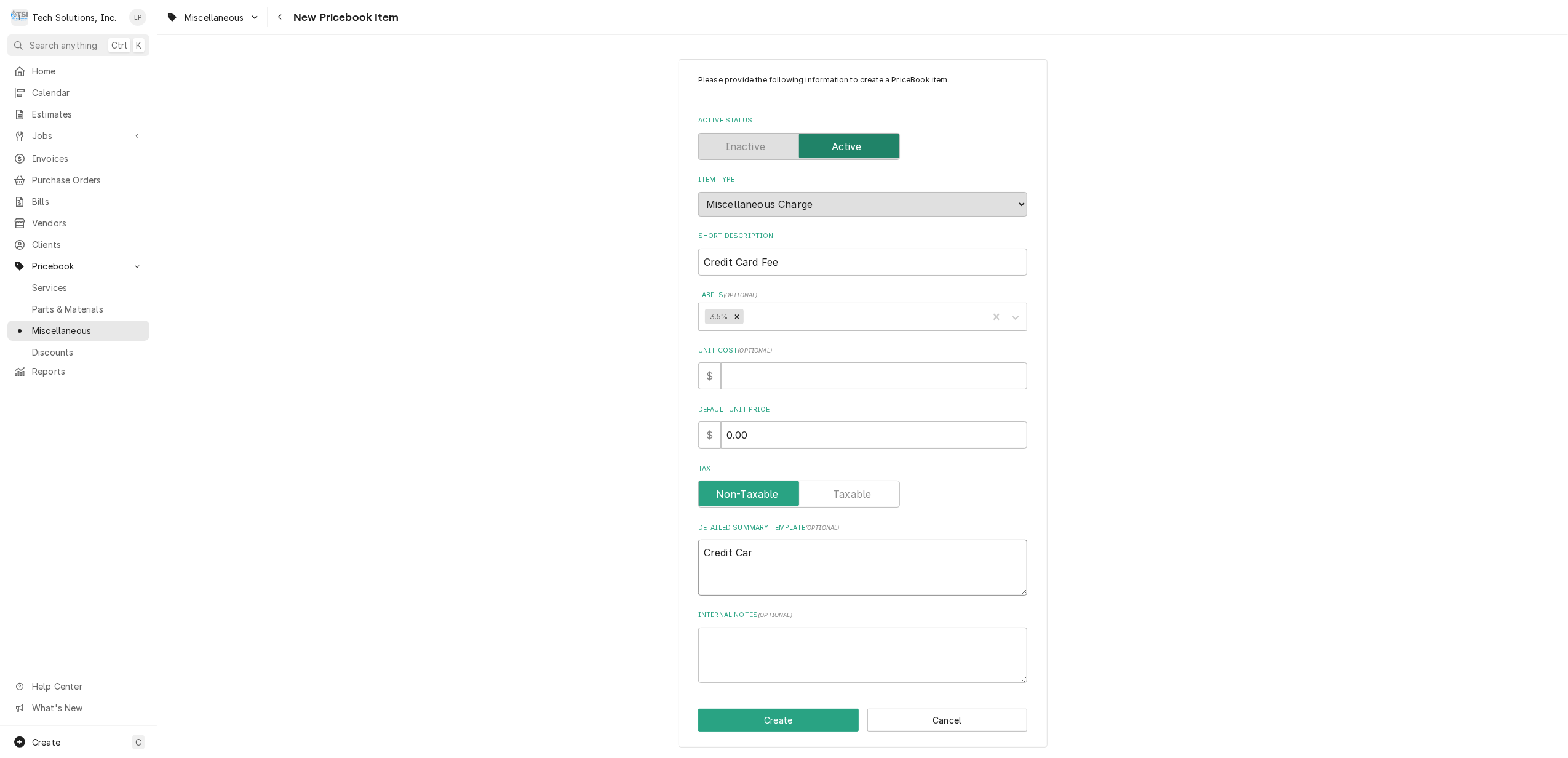
type textarea "x"
type textarea "Credit Card"
type textarea "x"
type textarea "Credit Card F"
type textarea "x"
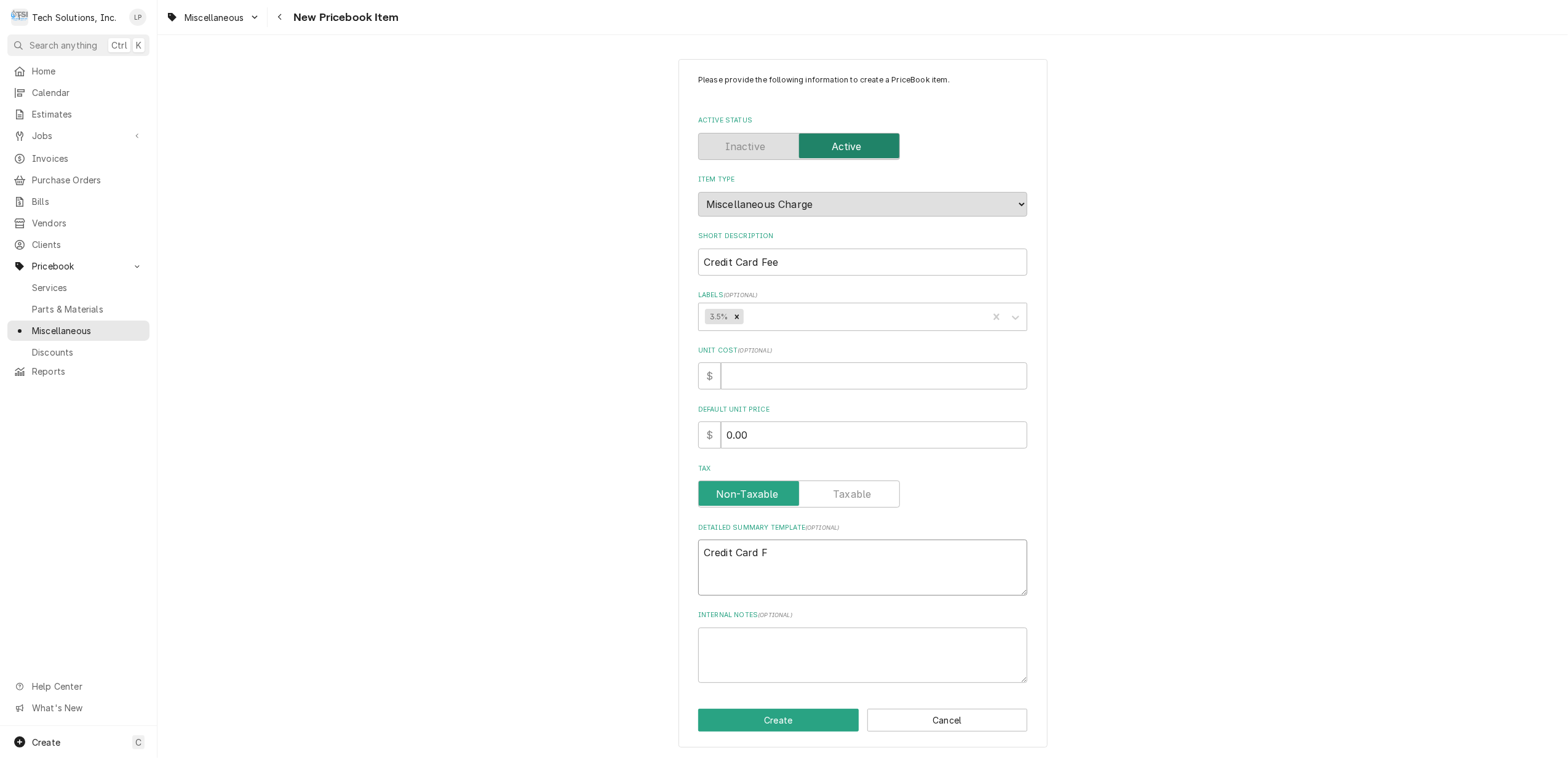
type textarea "Credit Card Fe"
type textarea "x"
type textarea "Credit Card Fee"
type textarea "x"
type textarea "Credit Card Fee"
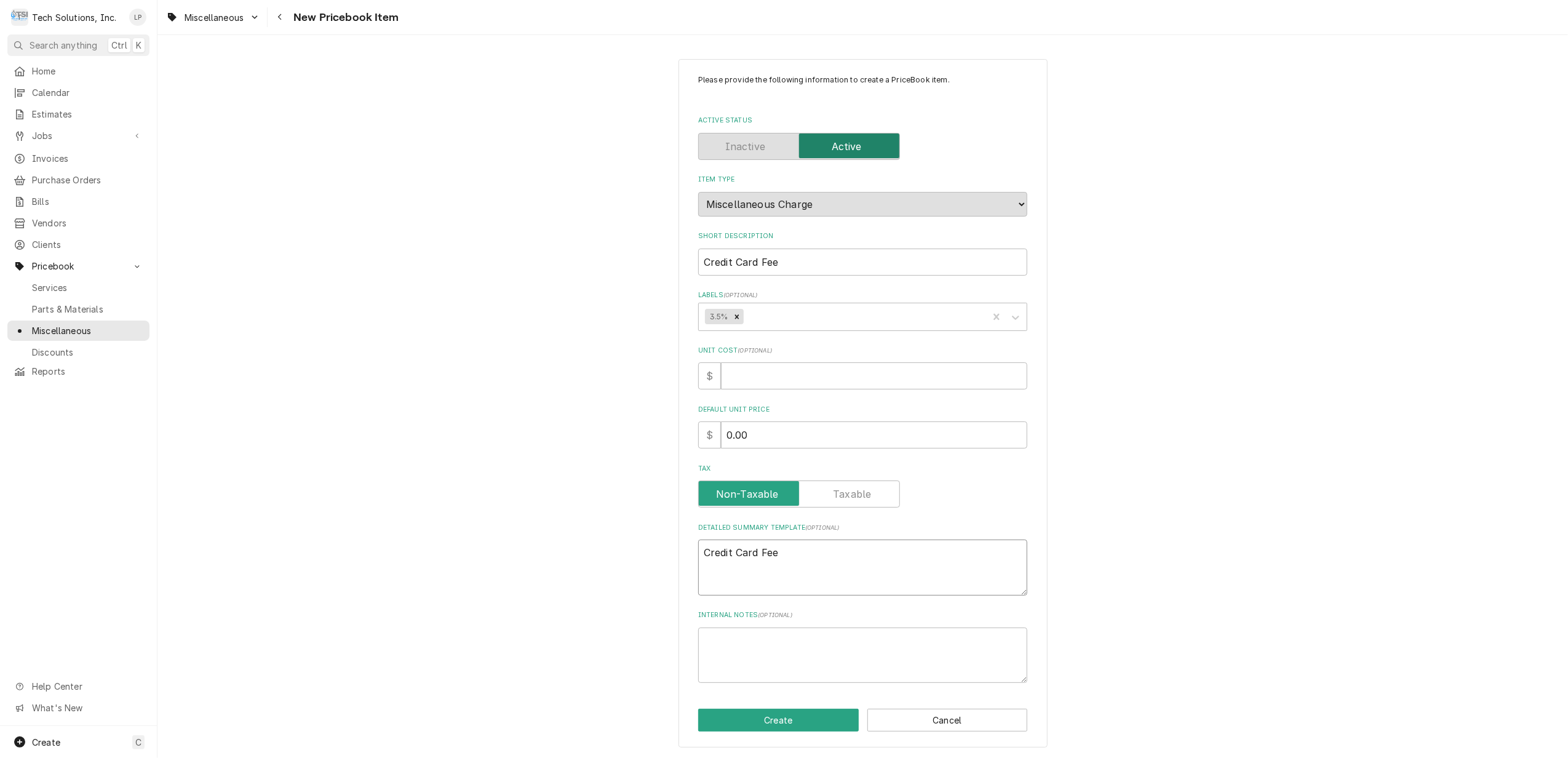
type textarea "x"
type textarea "Credit Card Fee 3"
type textarea "x"
type textarea "Credit Card Fee 3."
type textarea "x"
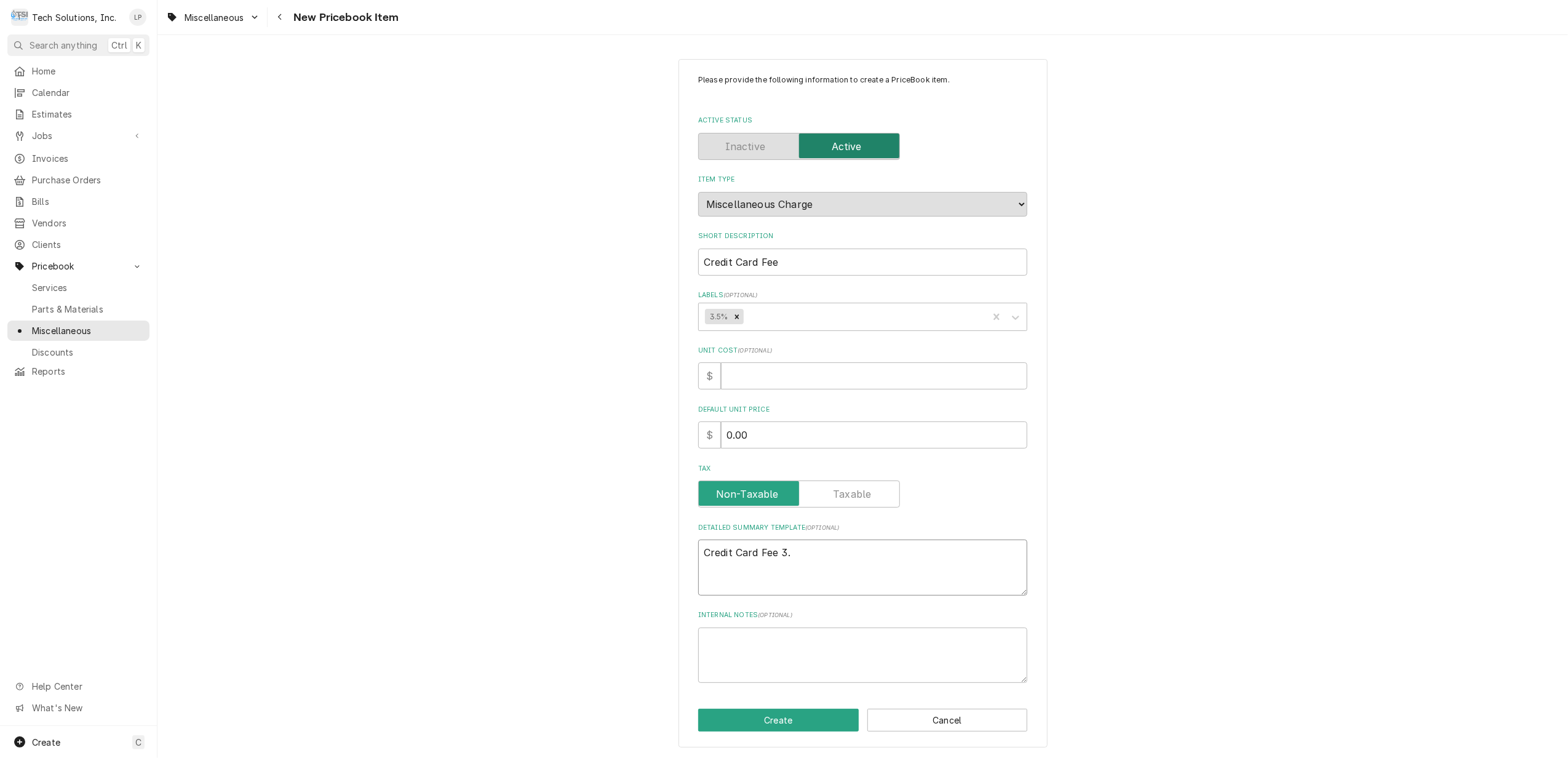
type textarea "Credit Card Fee 3.5"
type textarea "x"
type textarea "Credit Card Fee 3.5%"
type textarea "x"
type textarea "Credit Card Fee 3.5%"
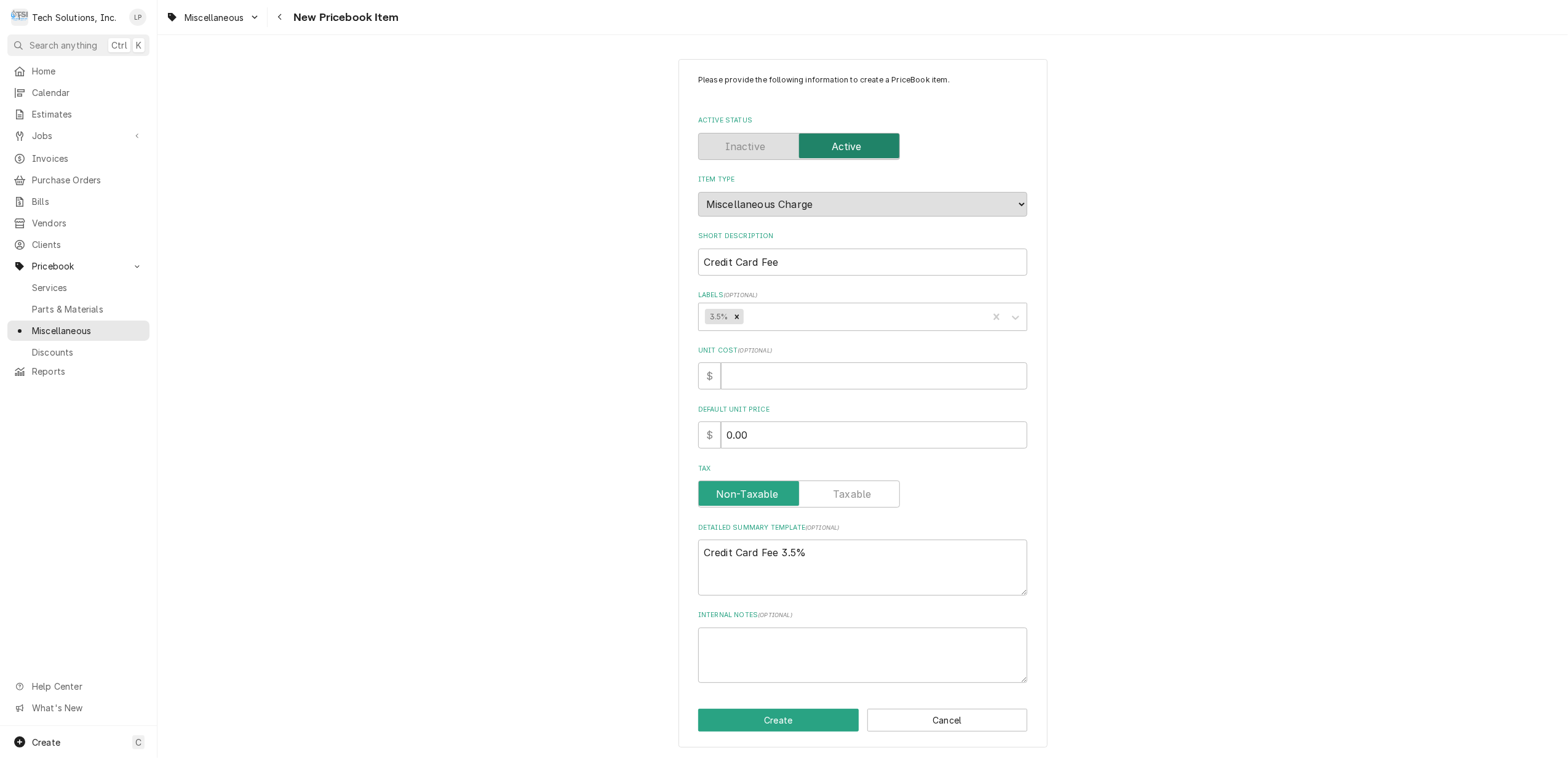
click at [864, 598] on div "Please provide the following information to create a PriceBook item. Active Sta…" at bounding box center [863, 379] width 329 height 609
click at [771, 719] on button "Create" at bounding box center [779, 720] width 161 height 23
type textarea "x"
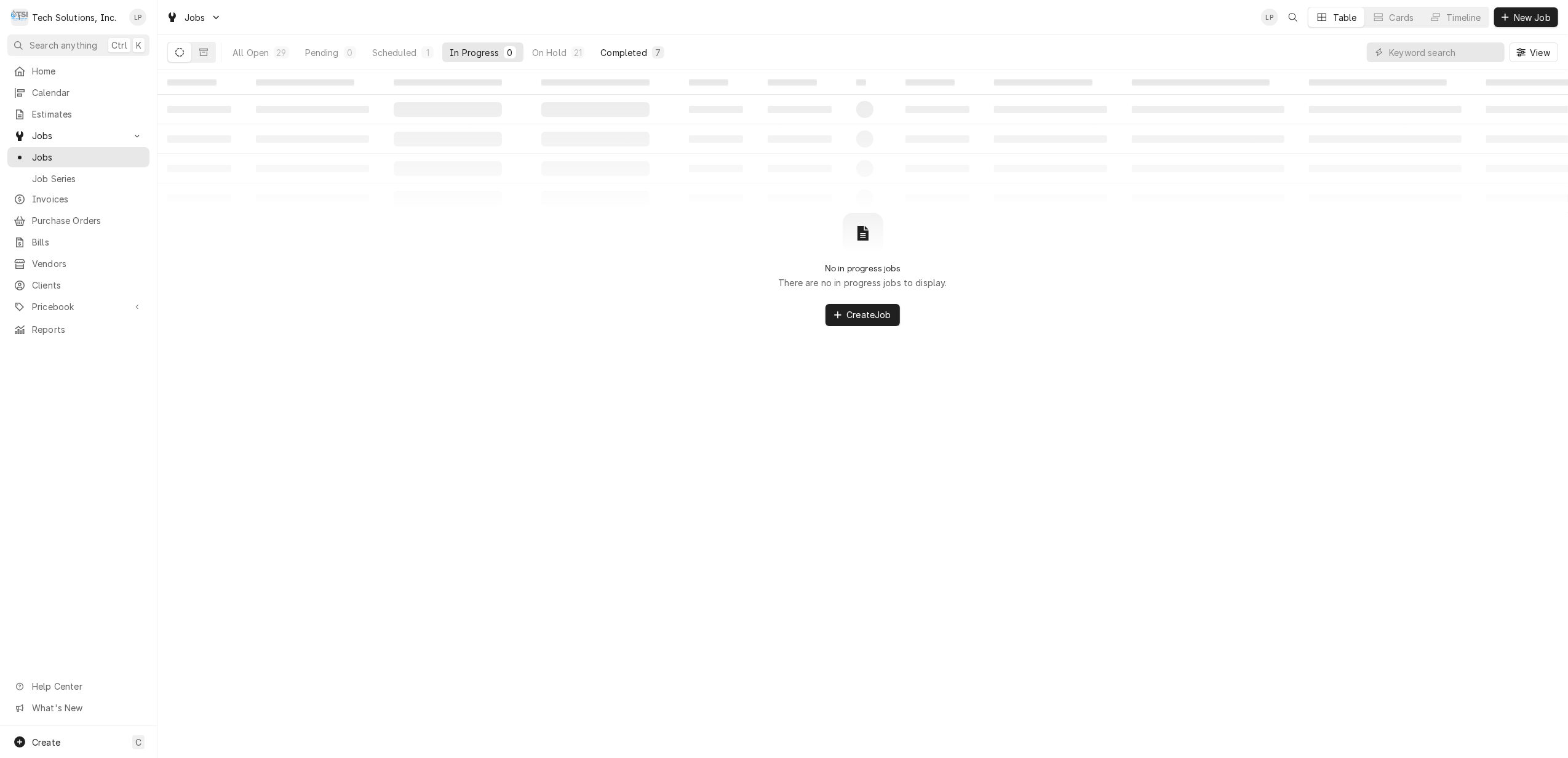
click at [628, 55] on div "Completed" at bounding box center [624, 52] width 46 height 13
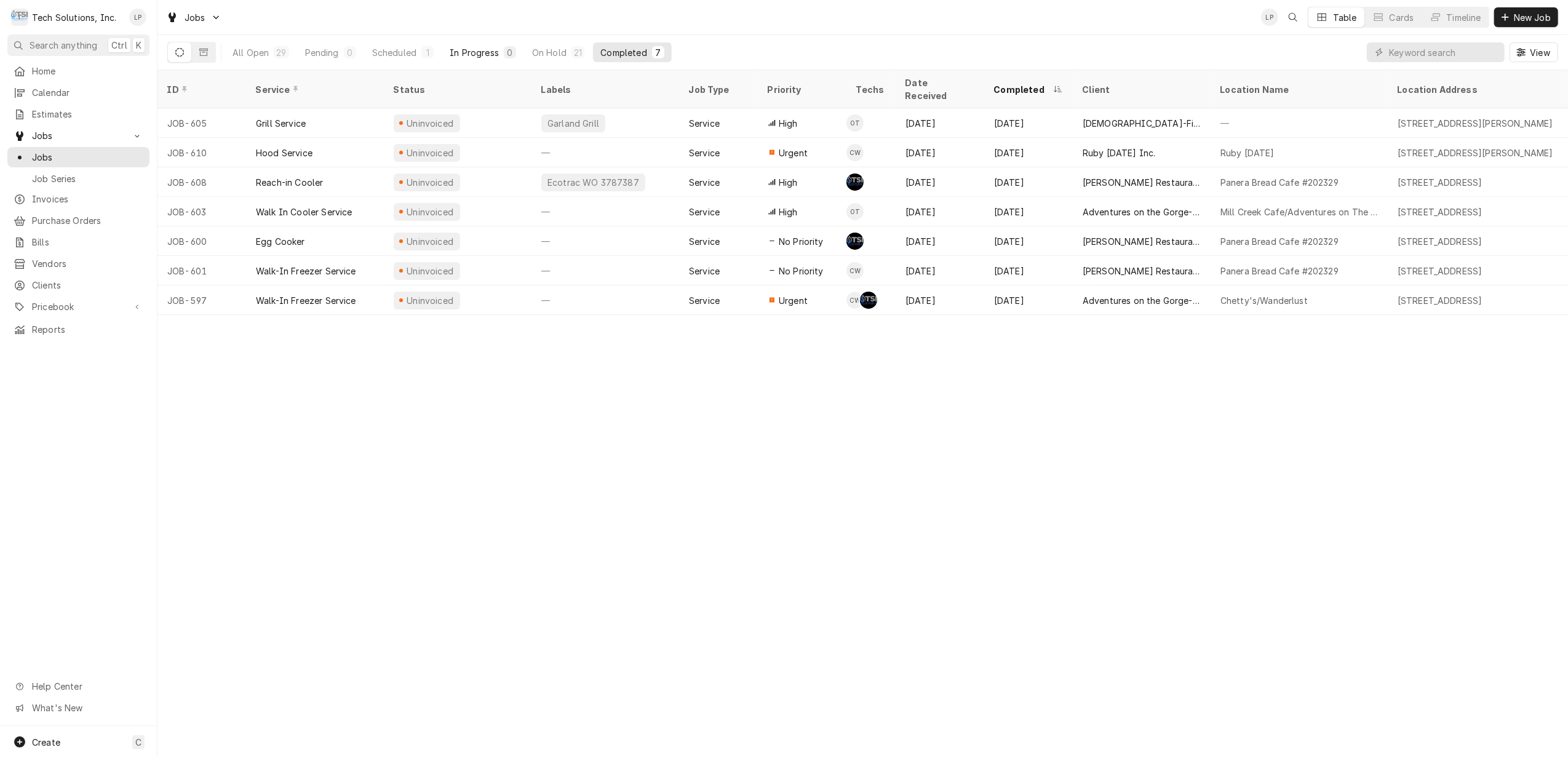
click at [478, 54] on div "In Progress" at bounding box center [474, 52] width 49 height 13
